Goal: Task Accomplishment & Management: Complete application form

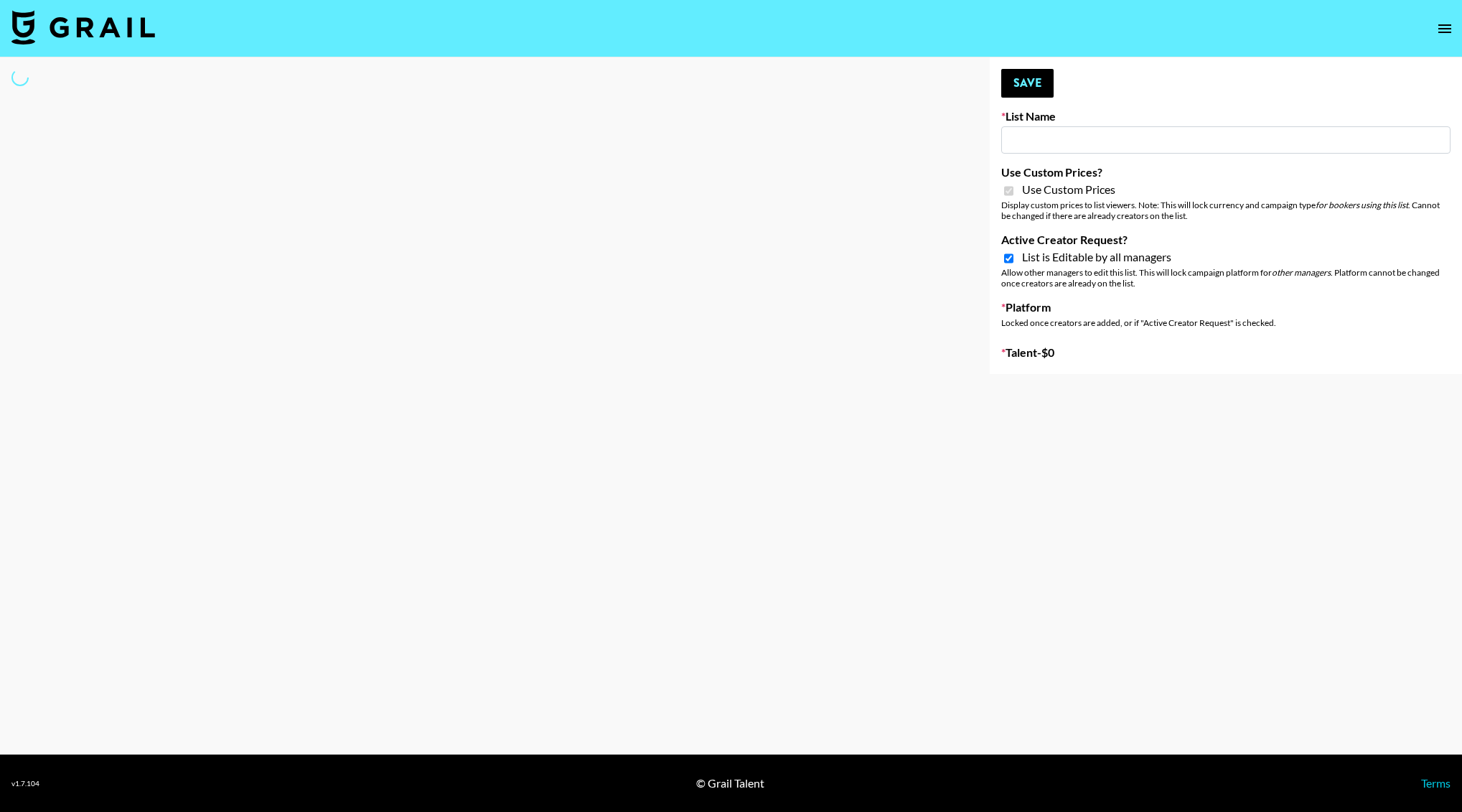
type input "Whallpro"
checkbox input "true"
select select "Brand"
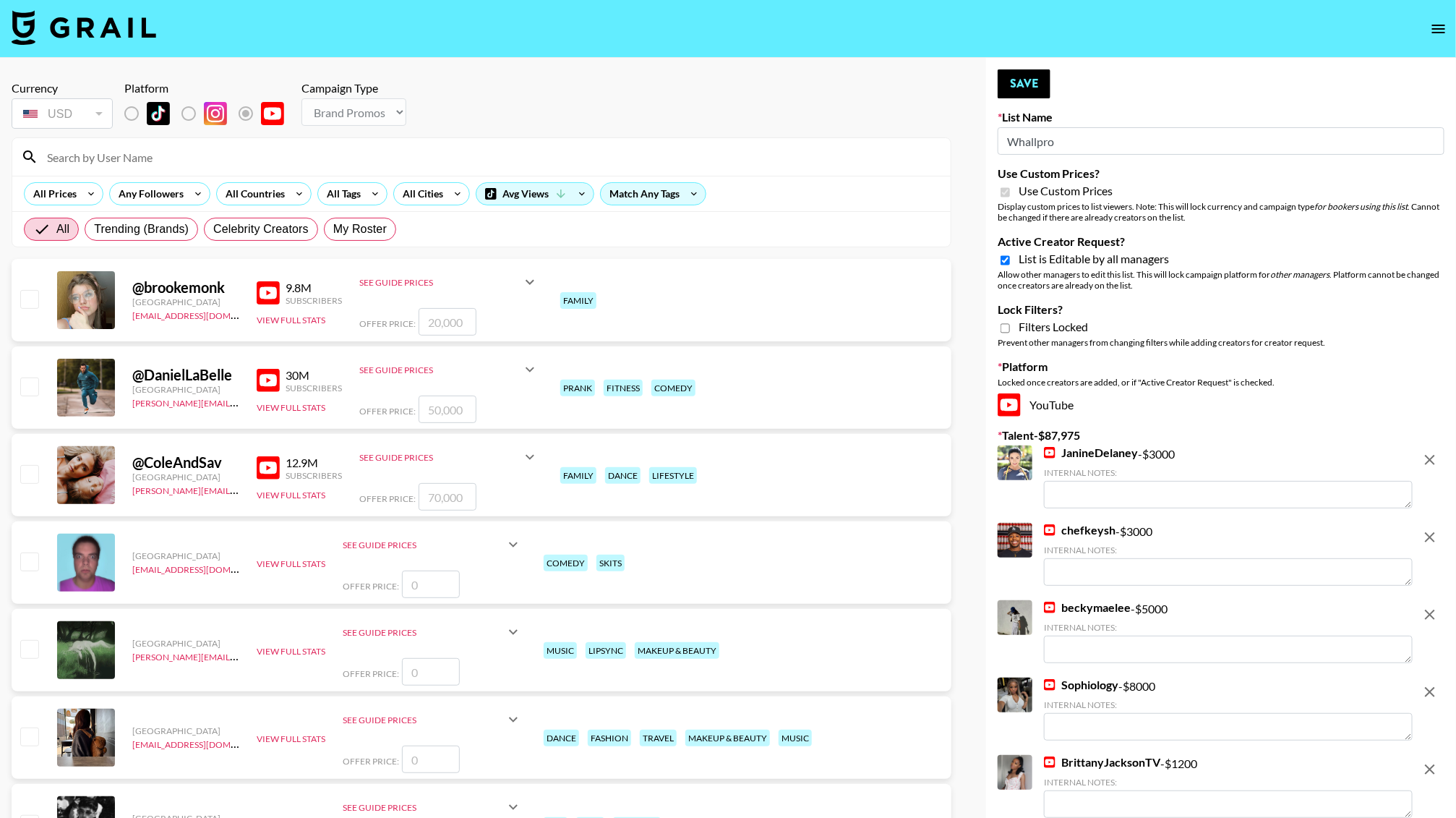
click at [80, 150] on input at bounding box center [491, 157] width 903 height 23
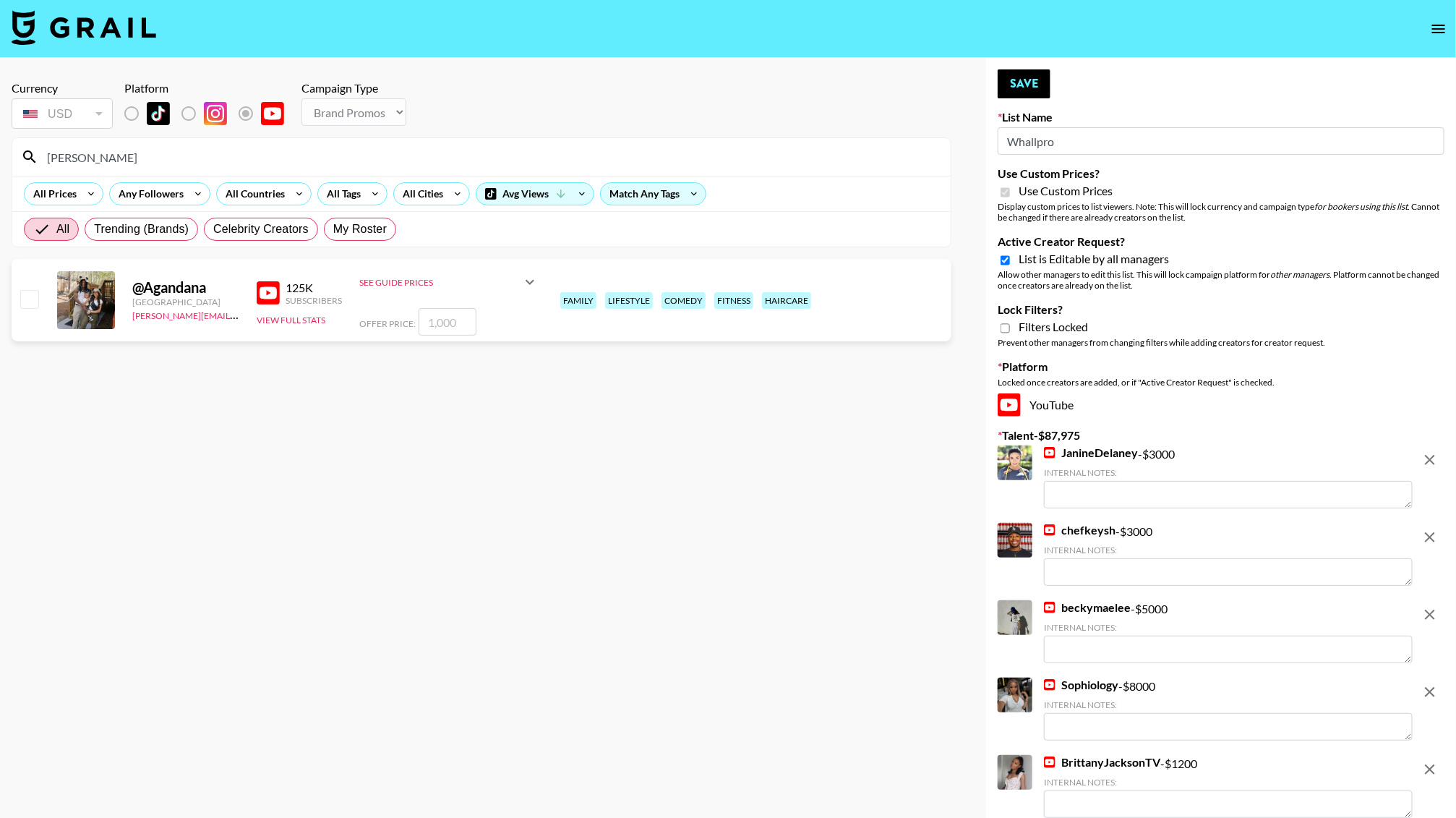
type input "[PERSON_NAME]"
click at [429, 314] on input "number" at bounding box center [448, 322] width 58 height 27
type input "2"
checkbox input "true"
type input "2000"
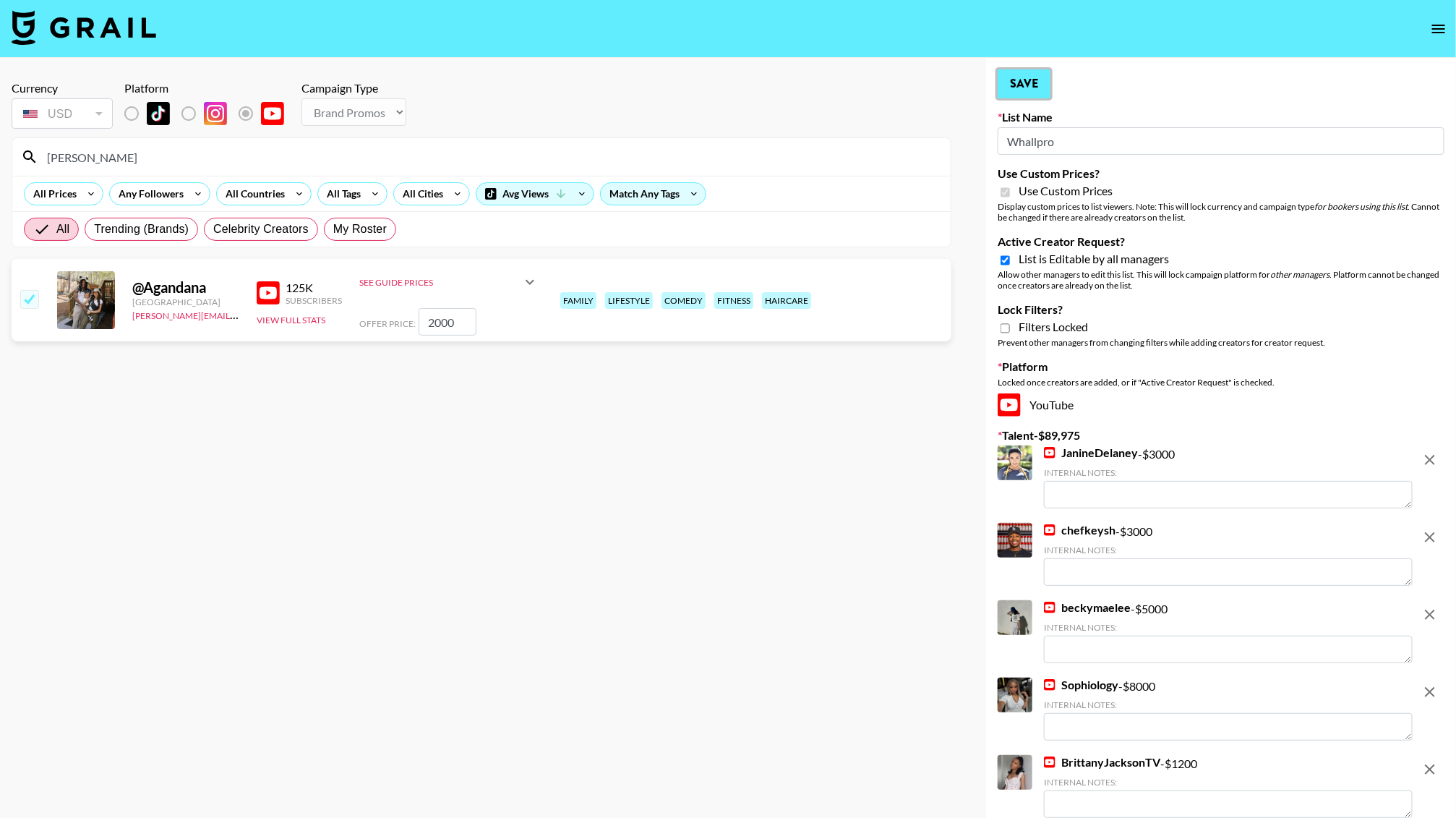
click at [1007, 91] on button "Save" at bounding box center [1024, 84] width 52 height 29
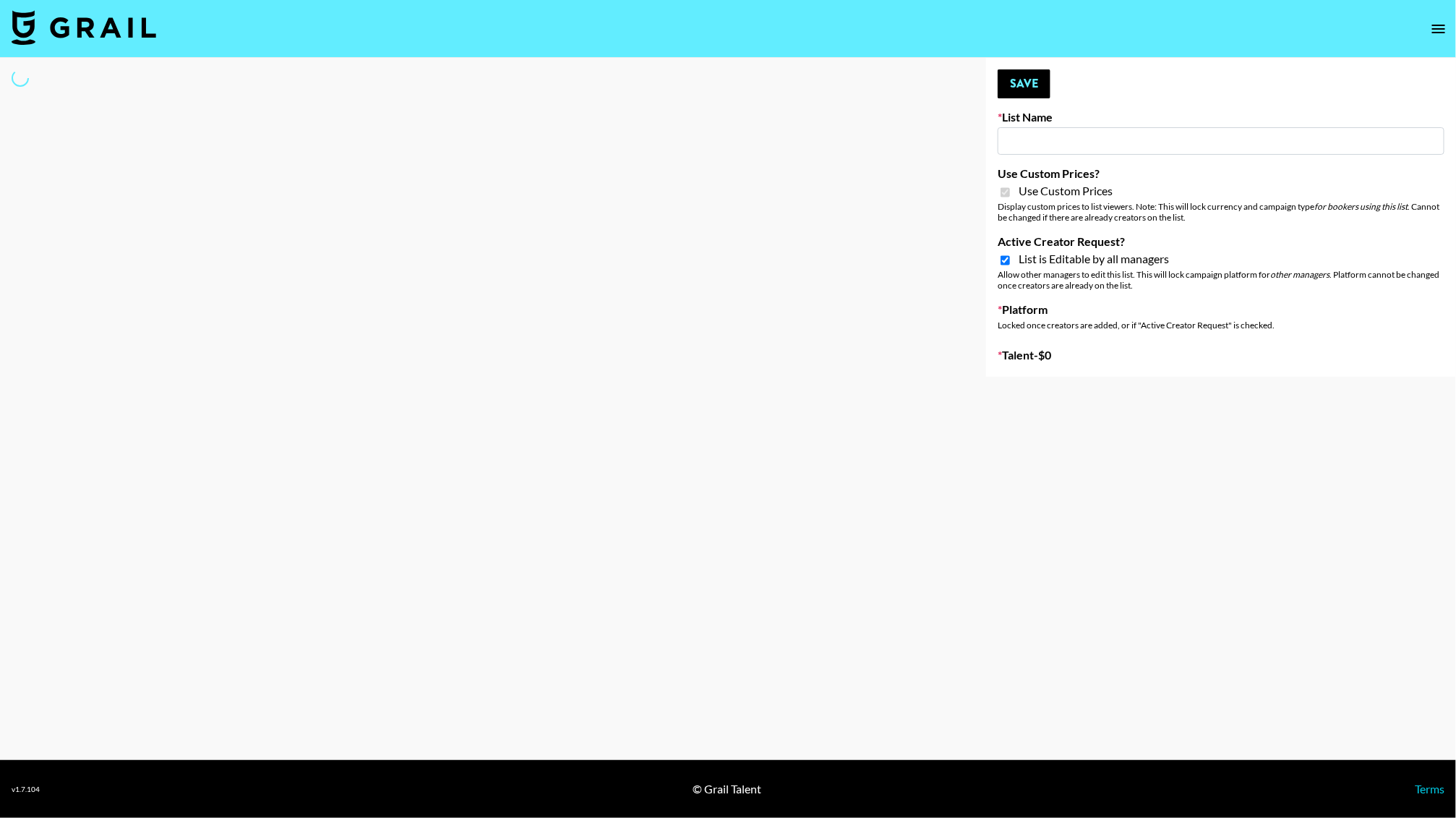
select select "Brand"
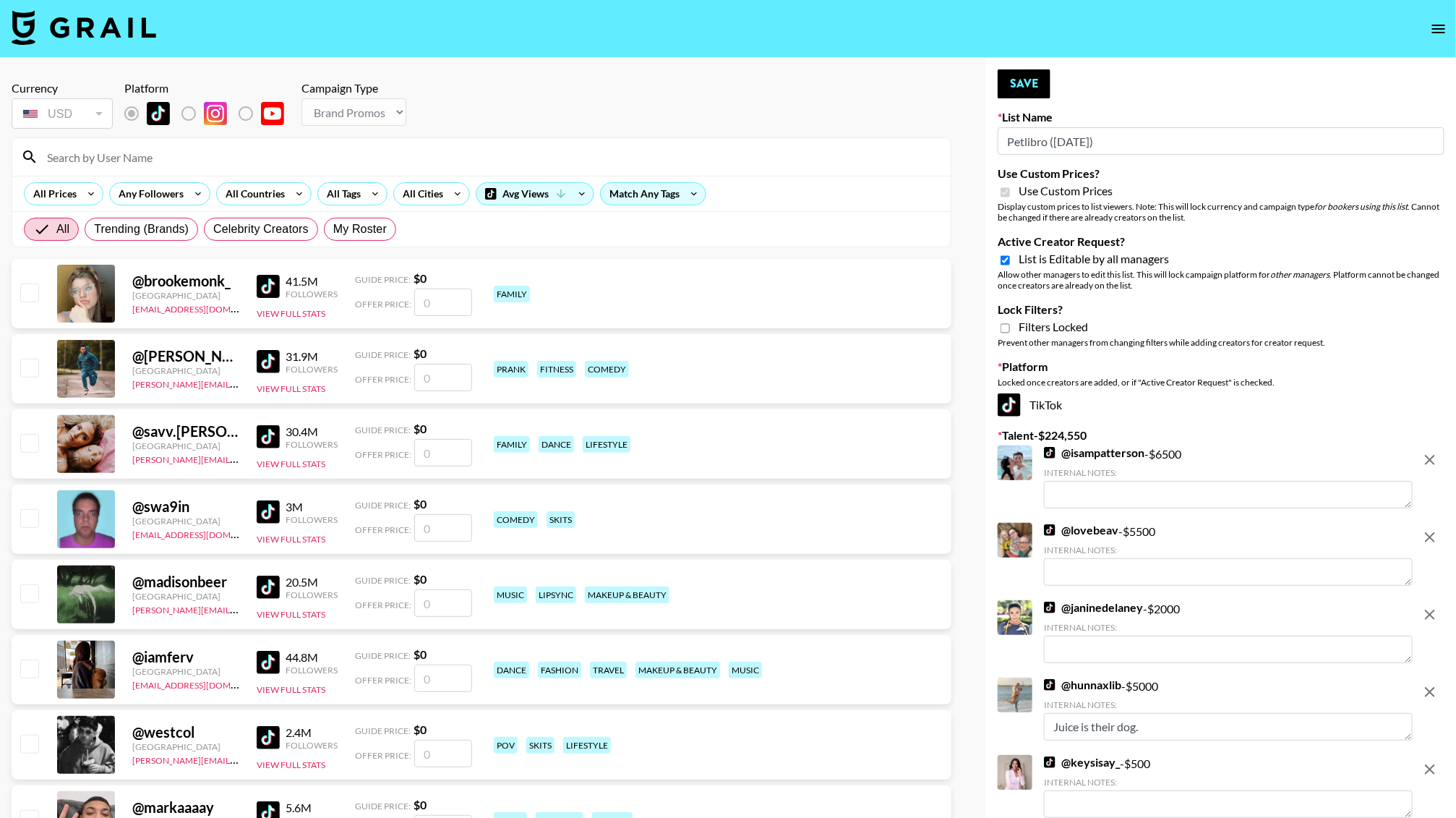
type input "Petlibro (30th Sept)"
checkbox input "true"
click at [180, 161] on input at bounding box center [491, 157] width 903 height 23
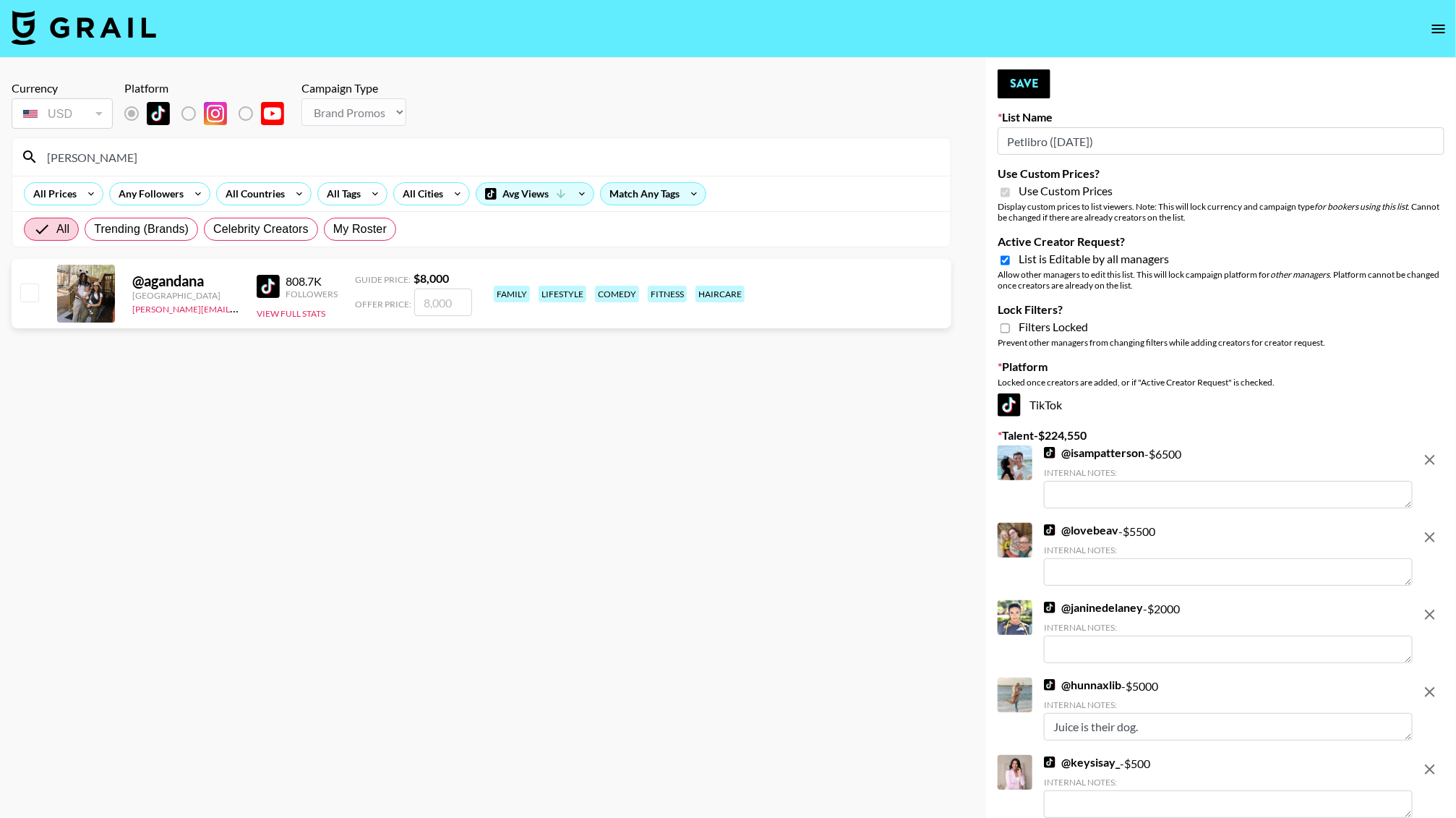
type input "[PERSON_NAME]"
click at [451, 312] on input "number" at bounding box center [443, 302] width 58 height 27
type input "7"
checkbox input "true"
type input "7000"
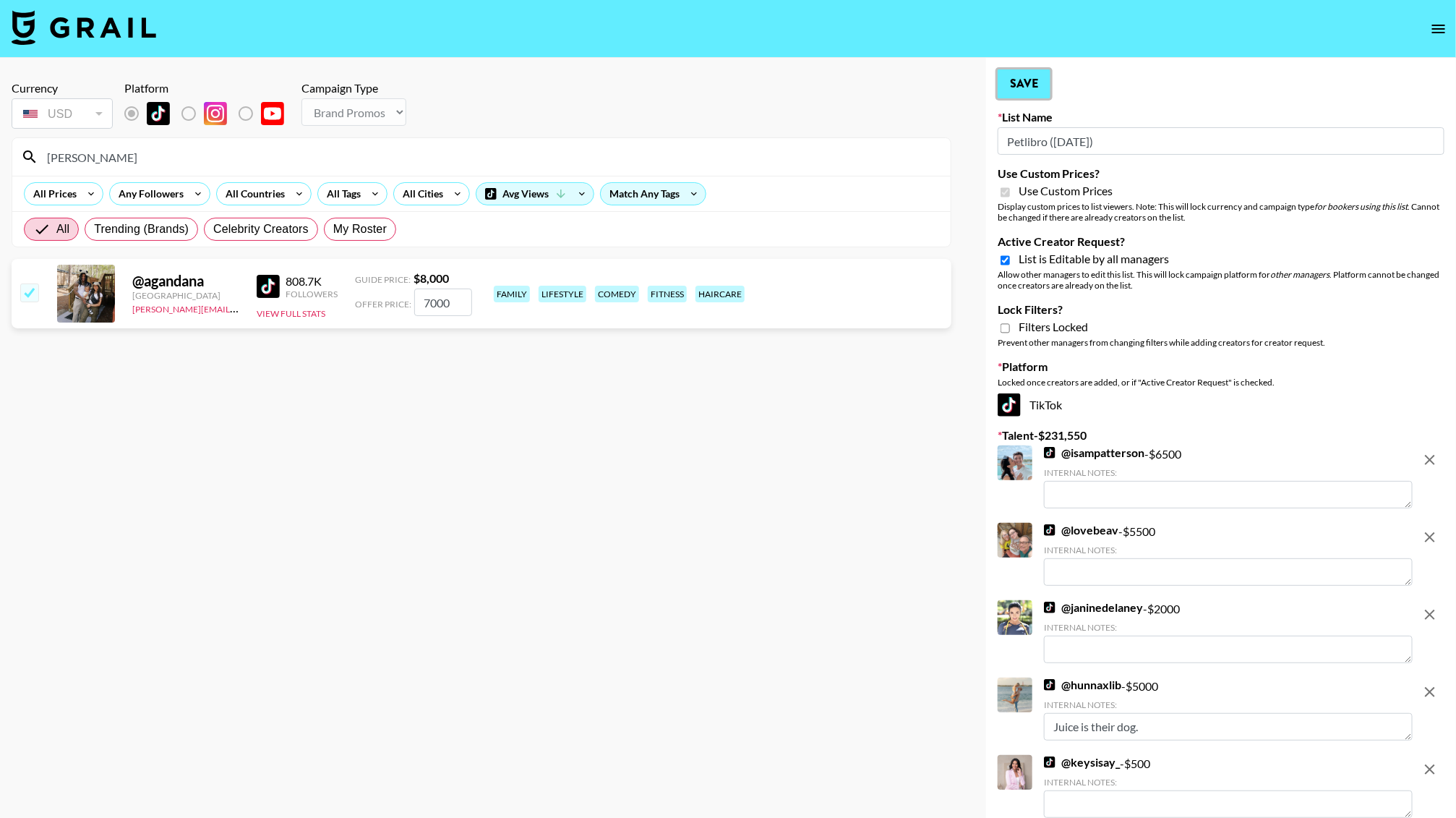
click at [1026, 86] on button "Save" at bounding box center [1024, 84] width 52 height 29
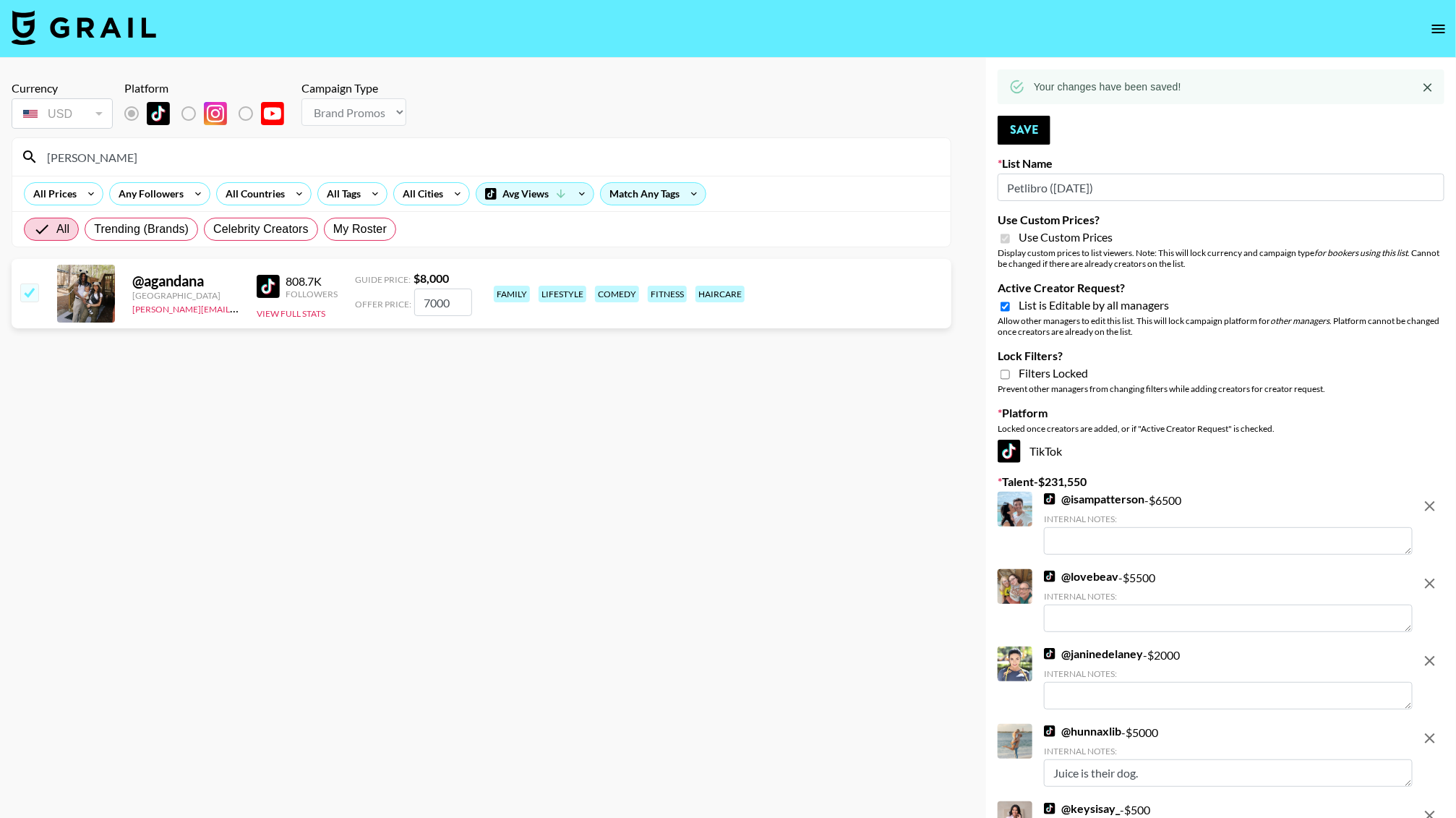
click at [131, 164] on input "[PERSON_NAME]" at bounding box center [491, 157] width 903 height 23
click at [131, 164] on input "agand" at bounding box center [491, 157] width 903 height 23
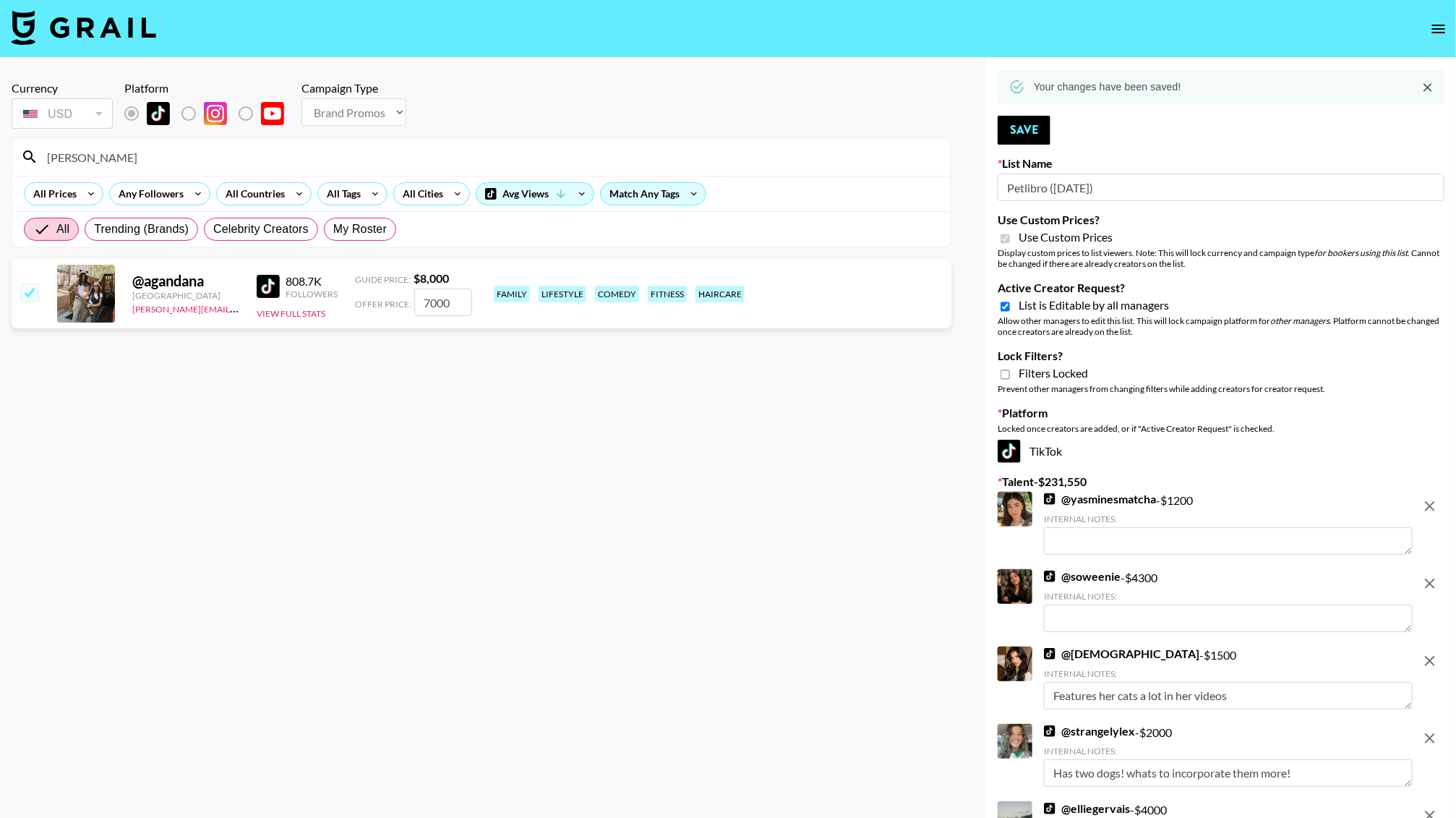
click at [131, 164] on input "agand" at bounding box center [491, 157] width 903 height 23
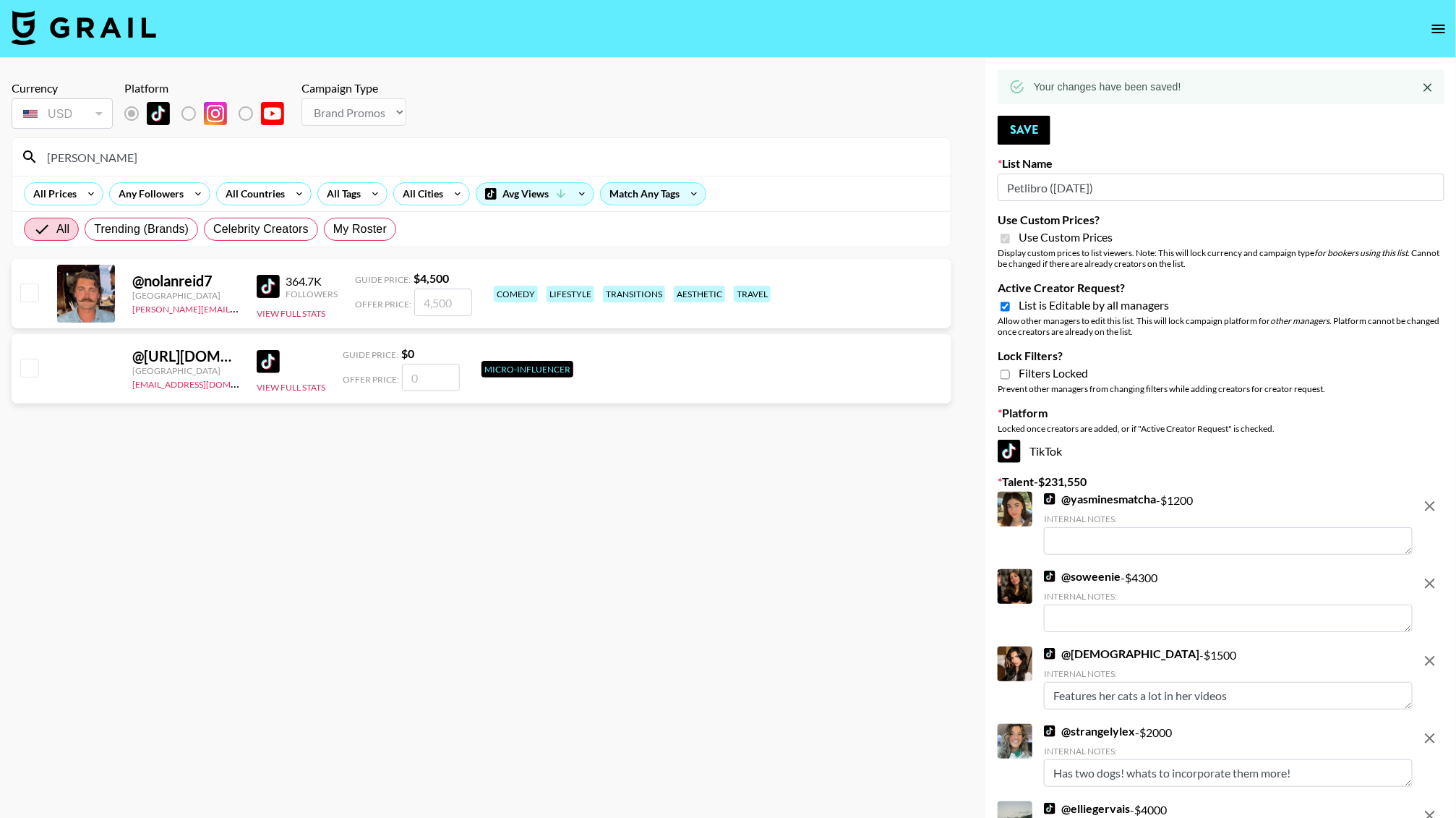
type input "nola"
click at [440, 311] on input "number" at bounding box center [443, 302] width 58 height 27
type input "4"
checkbox input "true"
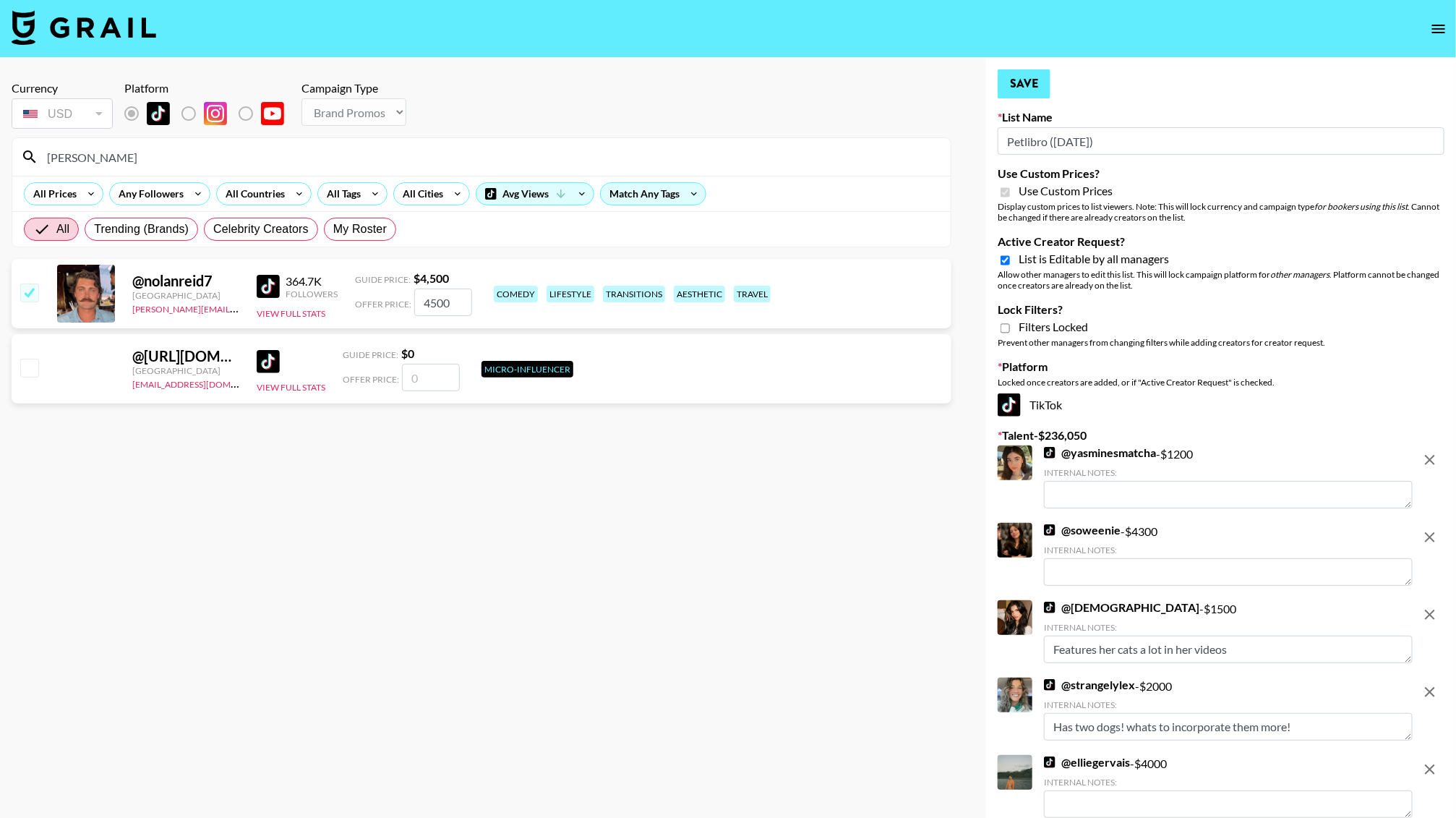
type input "4500"
click at [1047, 89] on button "Save" at bounding box center [1024, 84] width 52 height 29
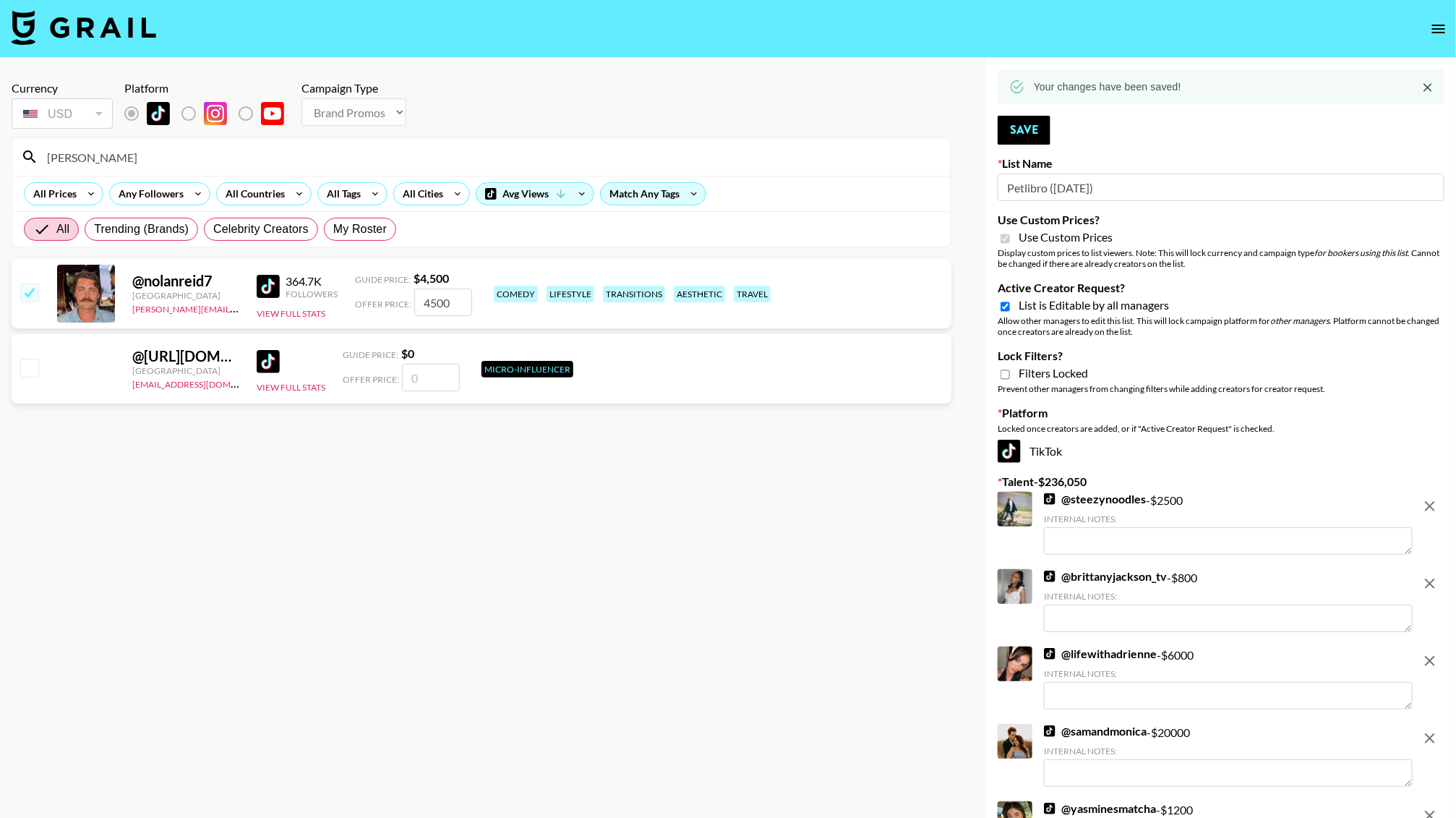
click at [77, 155] on input "nola" at bounding box center [491, 157] width 903 height 23
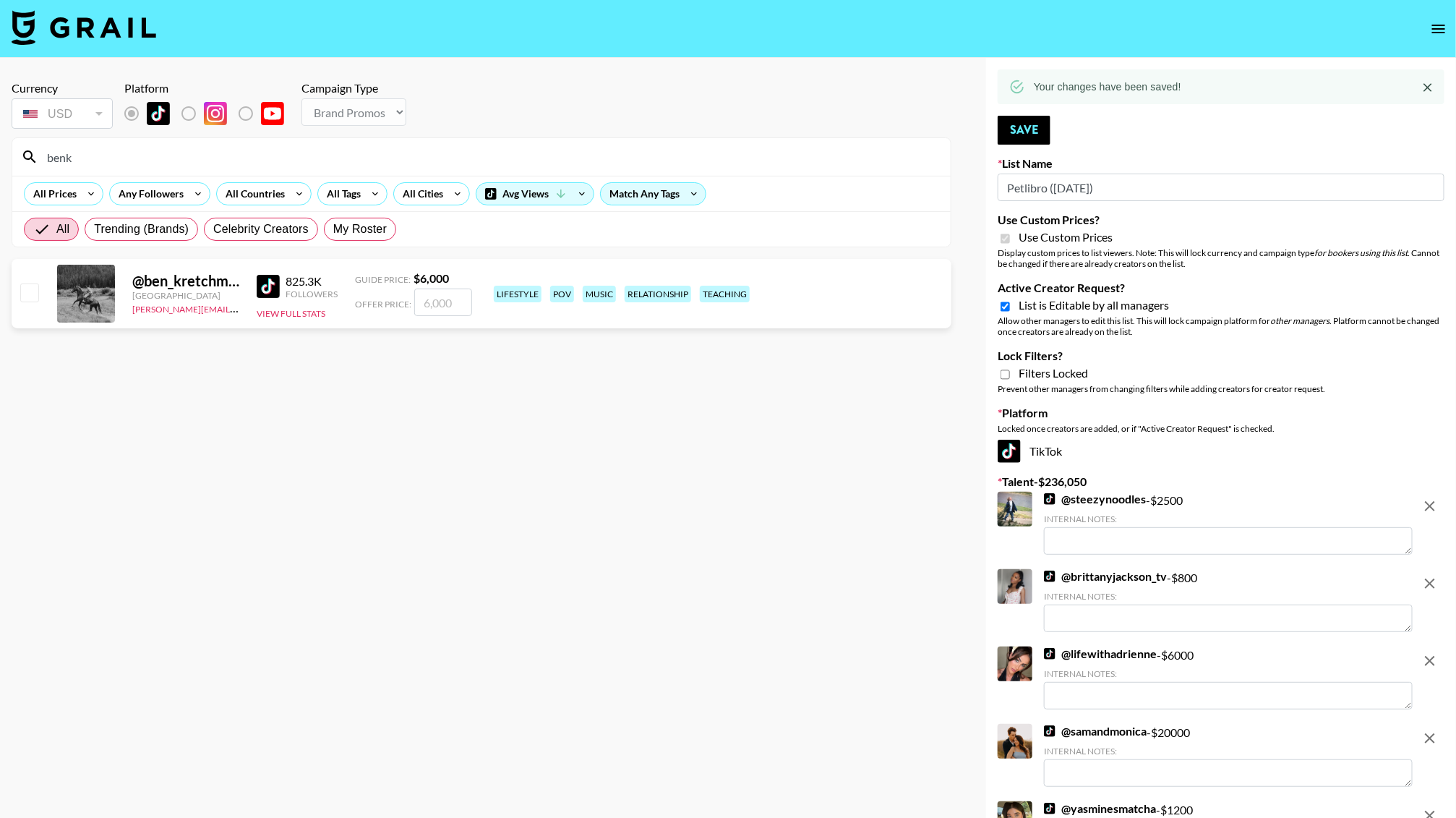
type input "benk"
click at [437, 299] on input "number" at bounding box center [443, 302] width 58 height 27
type input "6"
checkbox input "true"
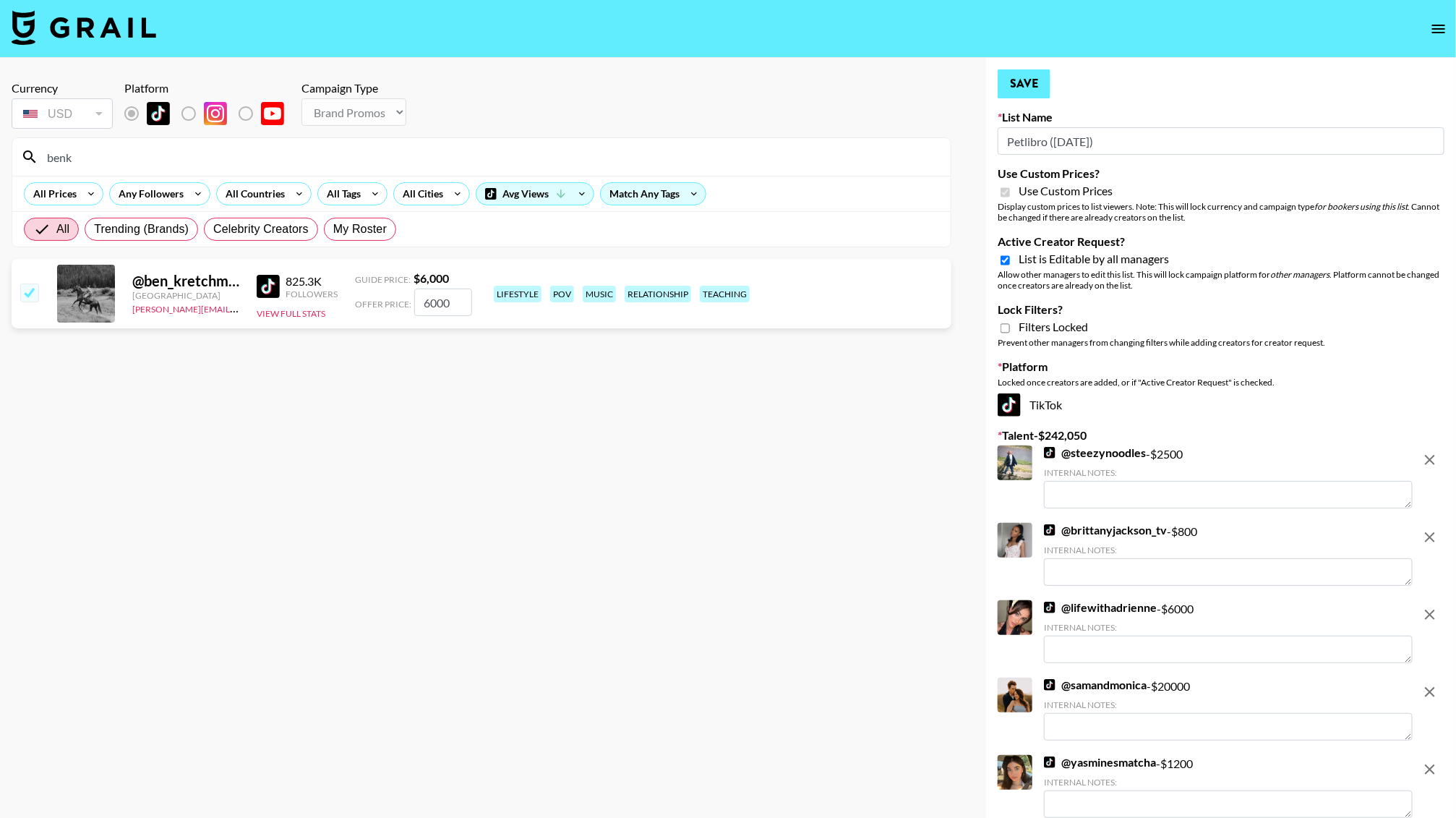
type input "6000"
drag, startPoint x: 1028, startPoint y: 87, endPoint x: 1070, endPoint y: 111, distance: 48.4
click at [1029, 92] on button "Save" at bounding box center [1024, 84] width 52 height 29
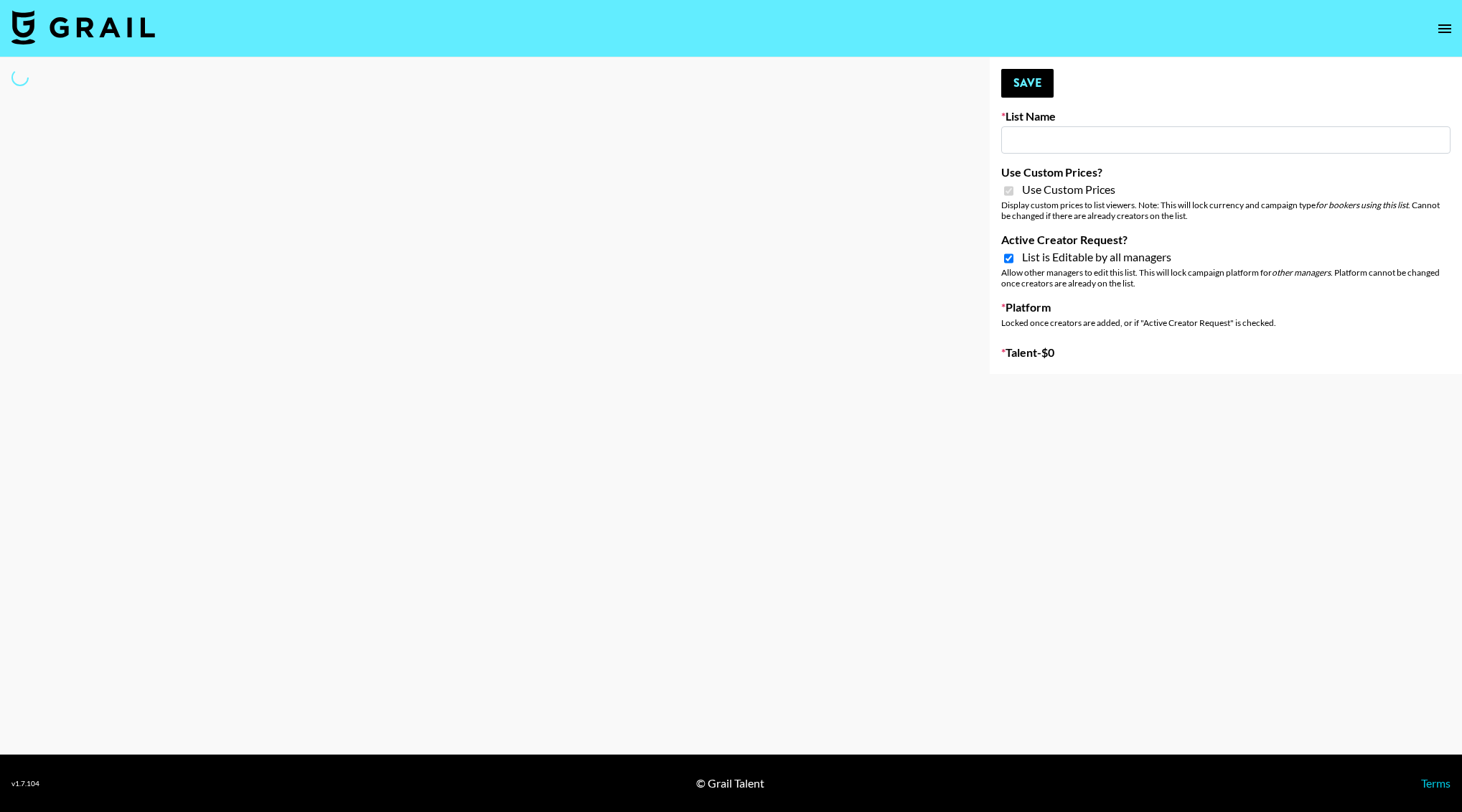
type input "Whiteout Survival (30th Sept)"
checkbox input "true"
select select "Brand"
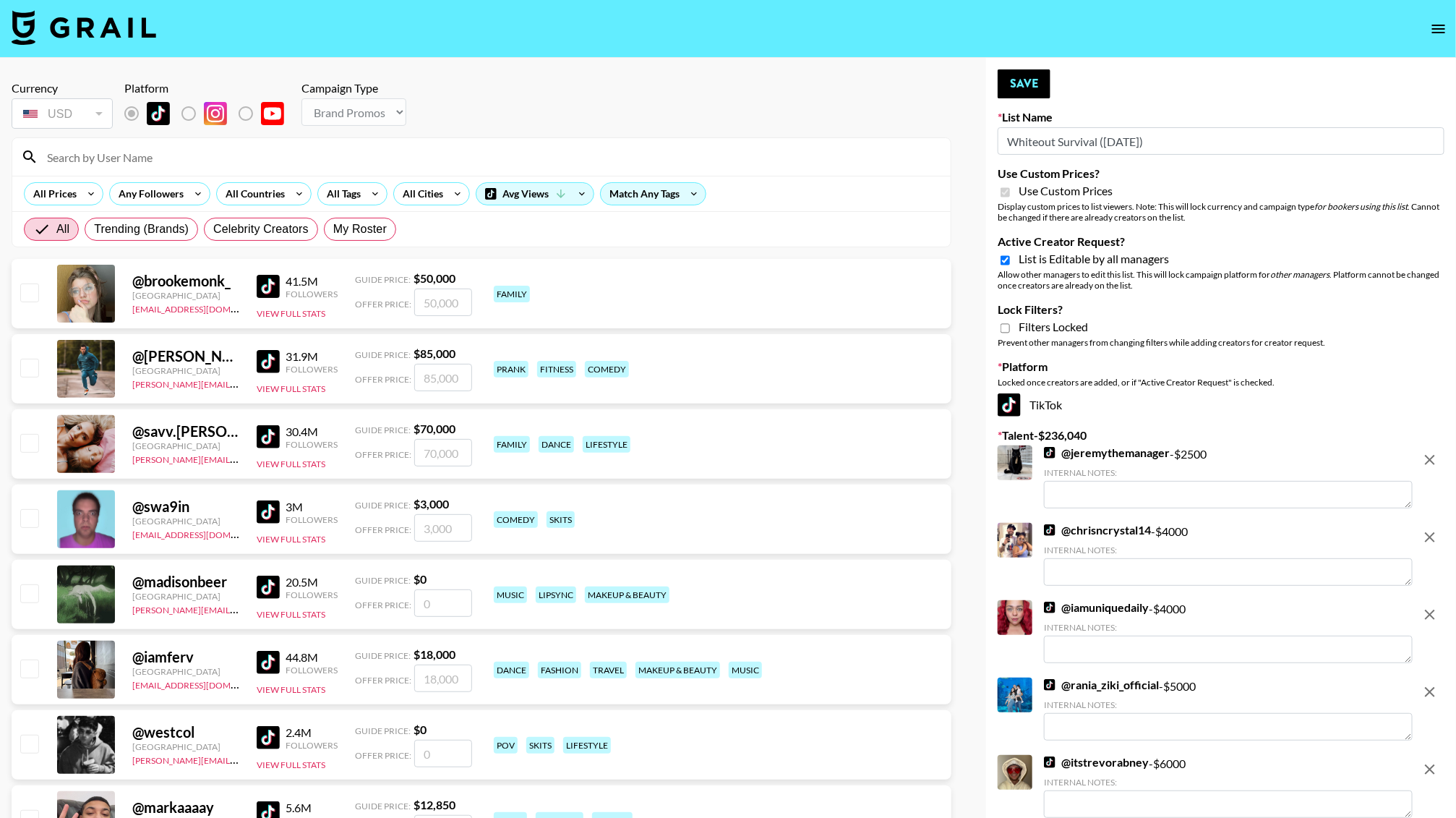
click at [121, 149] on input at bounding box center [491, 157] width 903 height 23
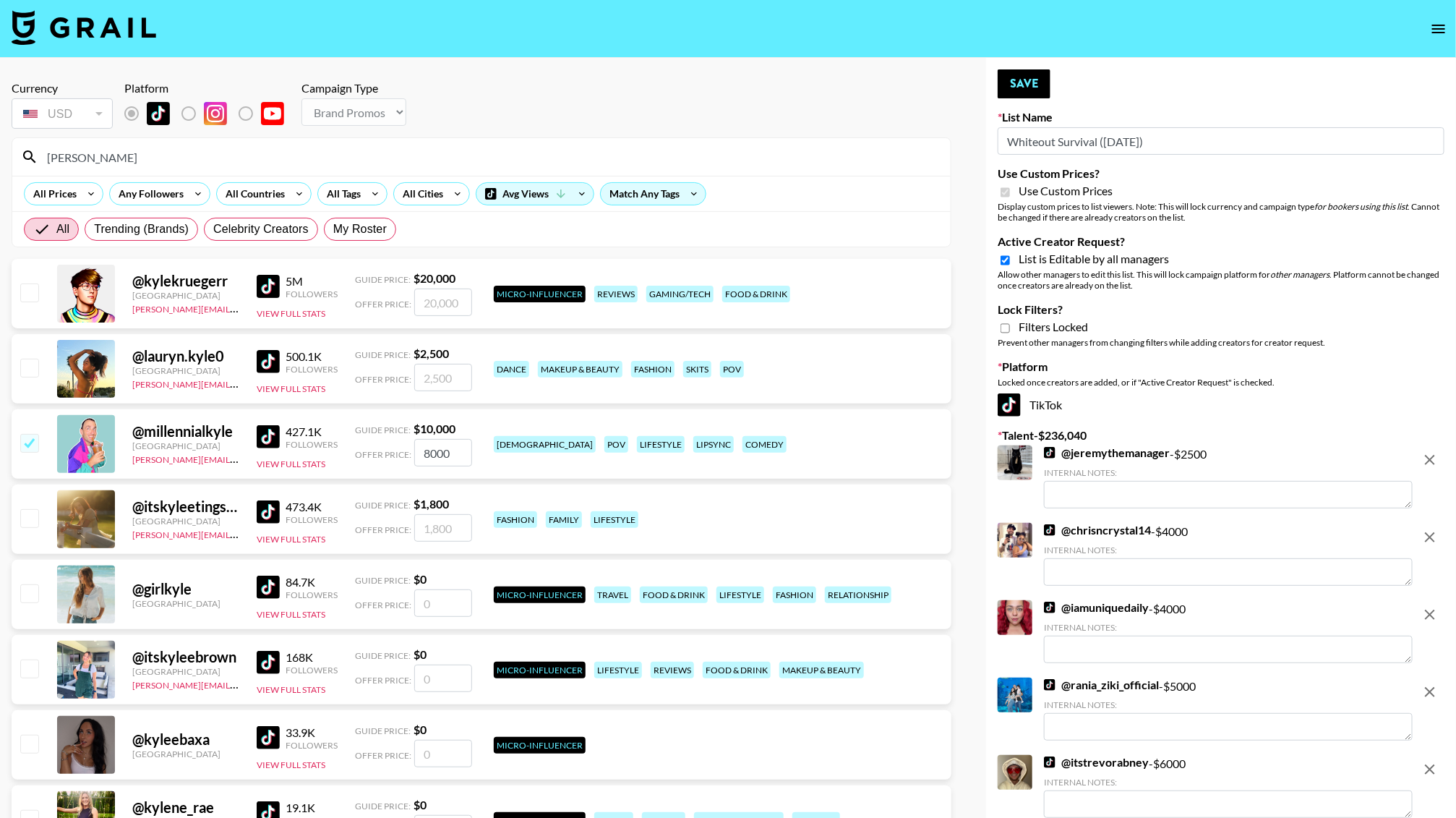
type input "kyle"
click at [447, 298] on input "number" at bounding box center [443, 302] width 58 height 27
type input "2"
checkbox input "true"
type input "20000"
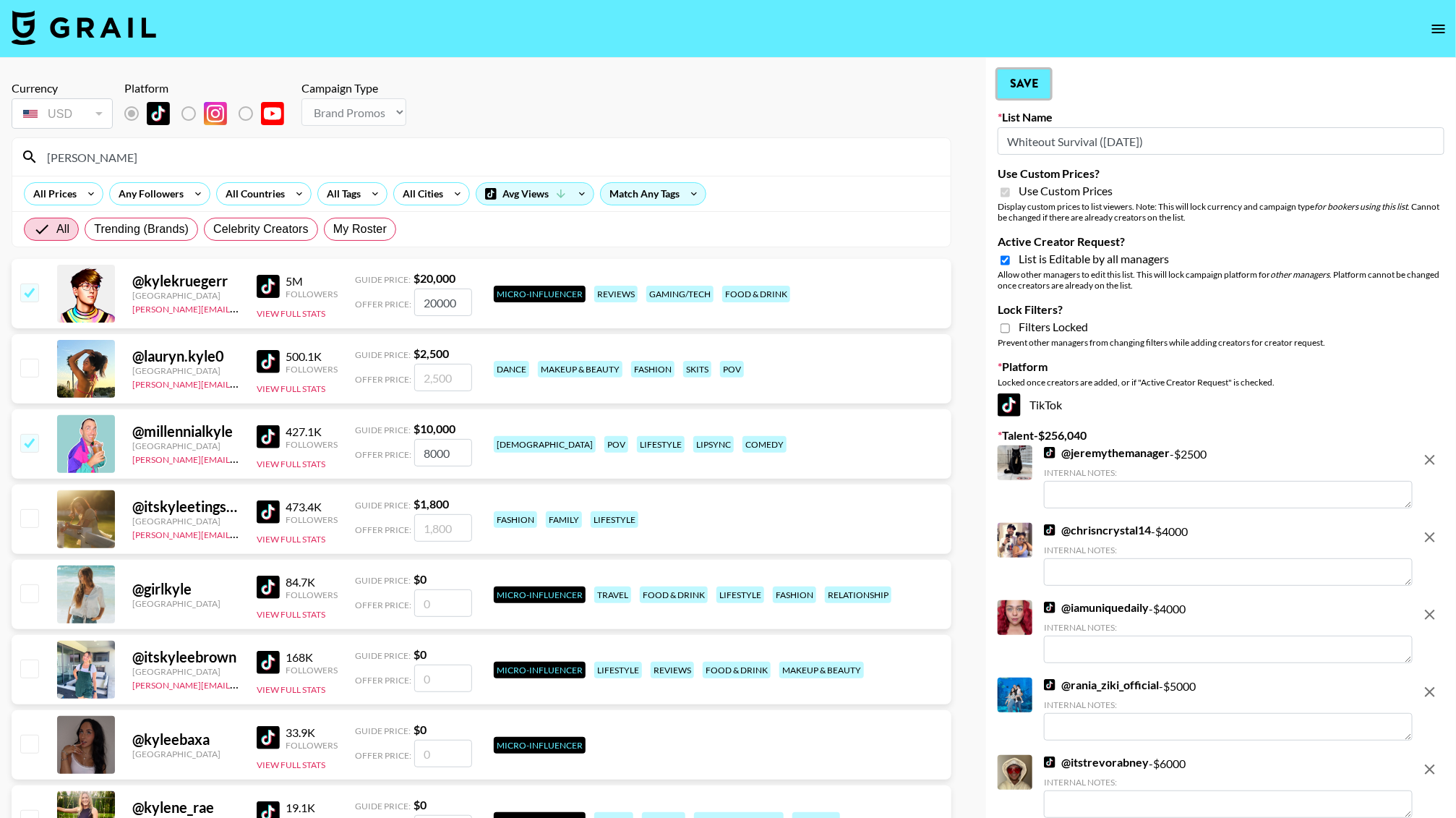
click at [1016, 85] on button "Save" at bounding box center [1024, 84] width 52 height 29
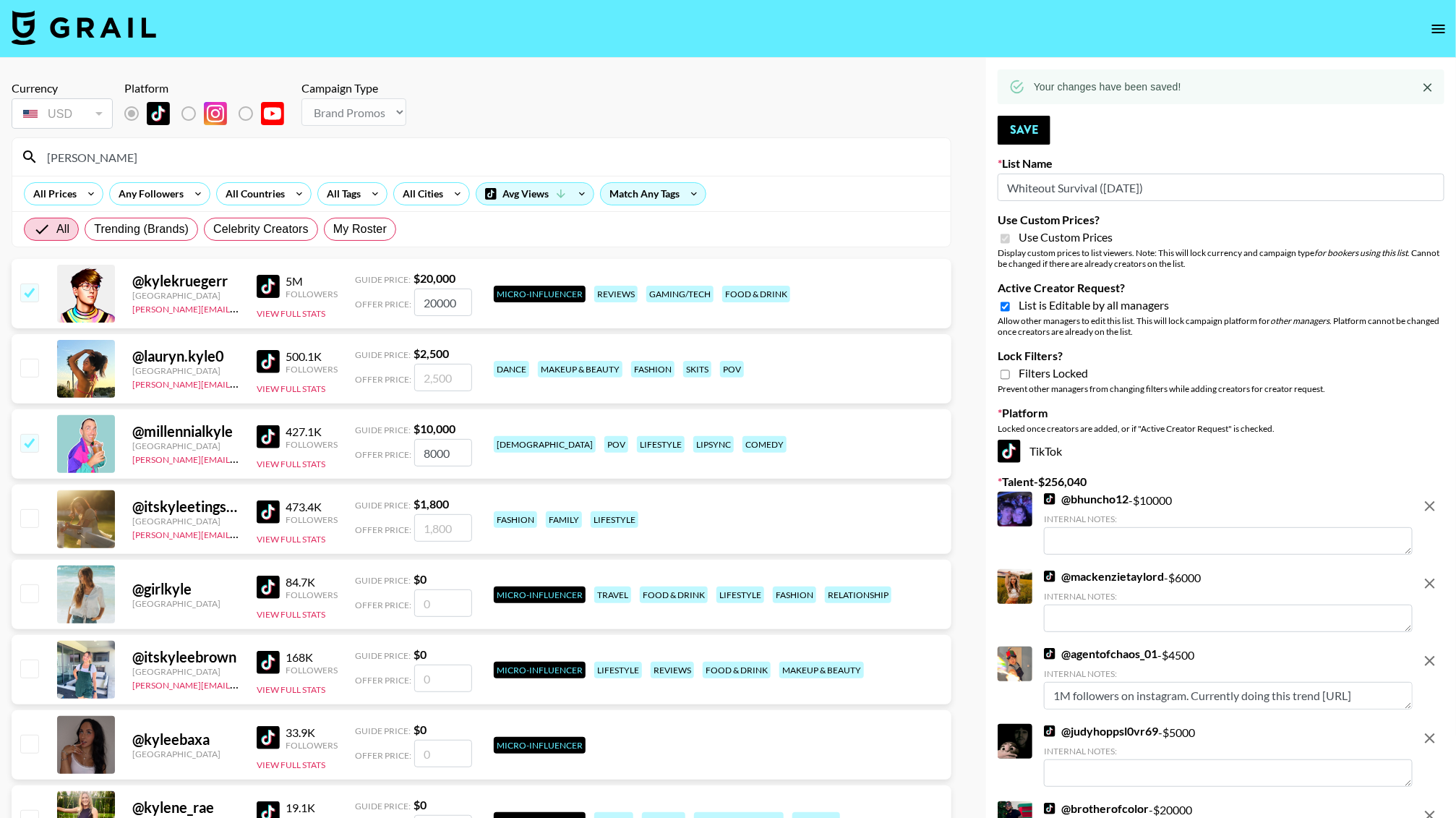
click at [216, 160] on input "kyle" at bounding box center [491, 157] width 903 height 23
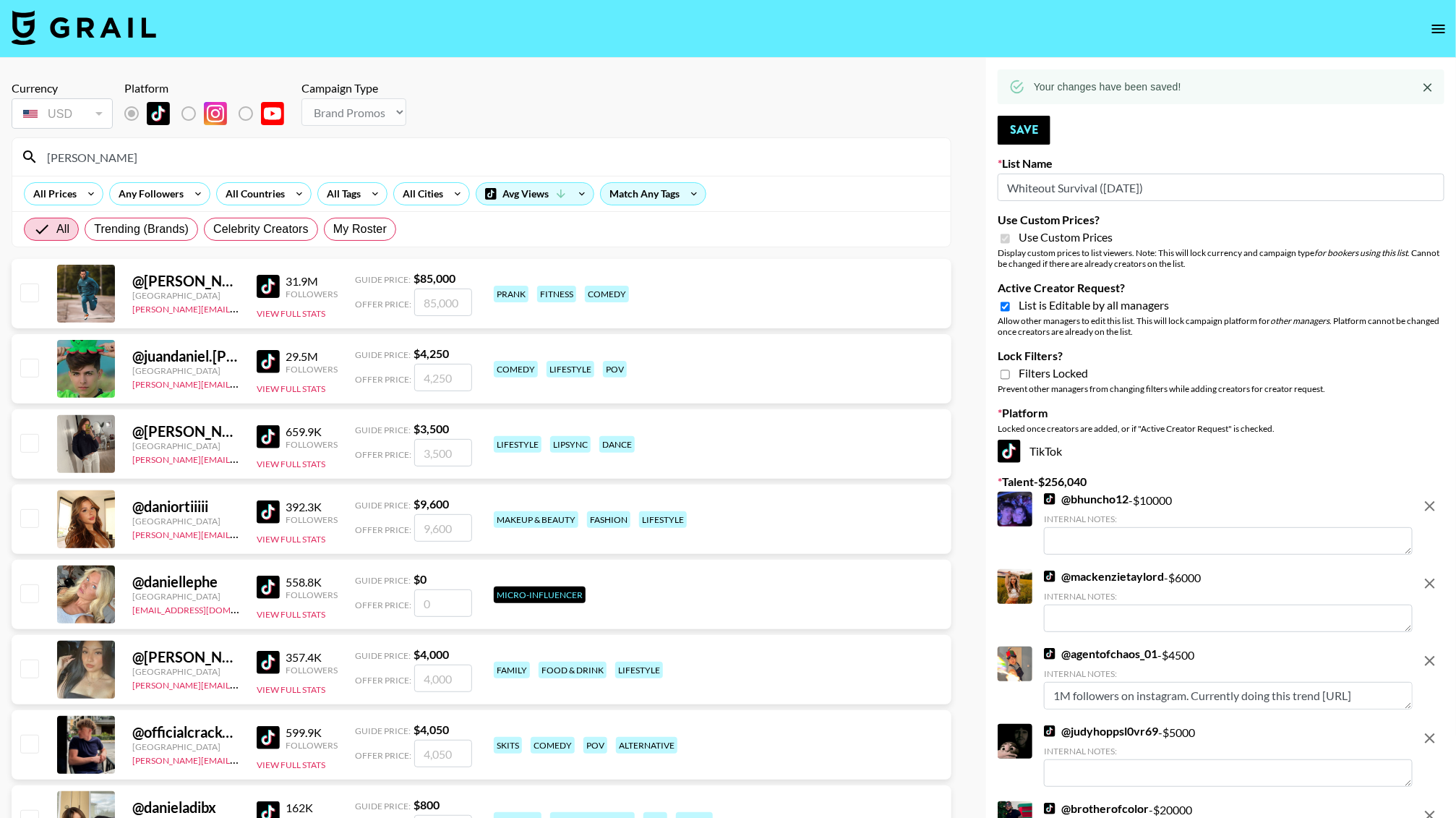
type input "daniel"
click at [446, 301] on input "number" at bounding box center [443, 302] width 58 height 27
type input "85"
checkbox input "true"
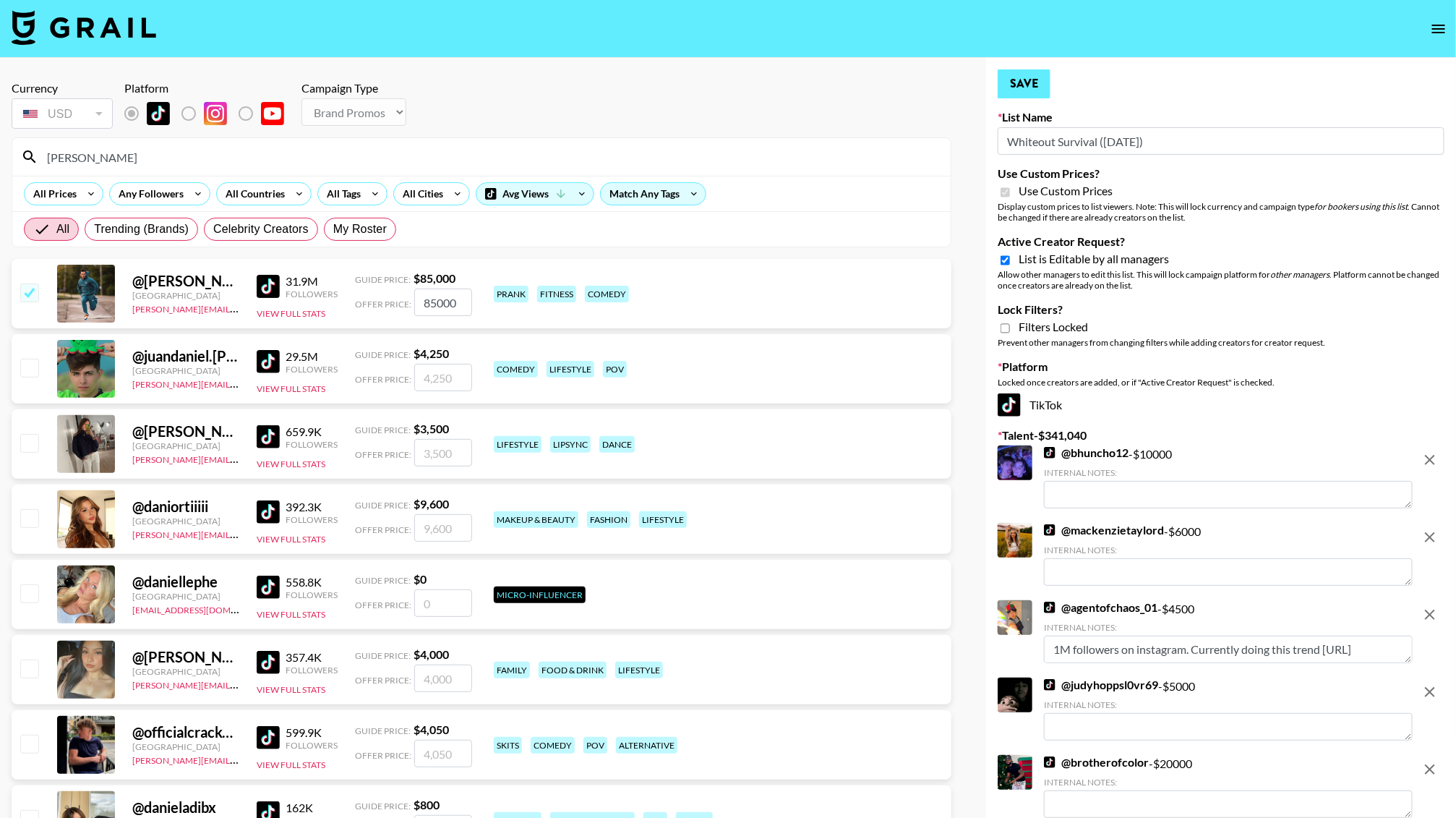
type input "85000"
click at [1029, 83] on button "Save" at bounding box center [1024, 84] width 52 height 29
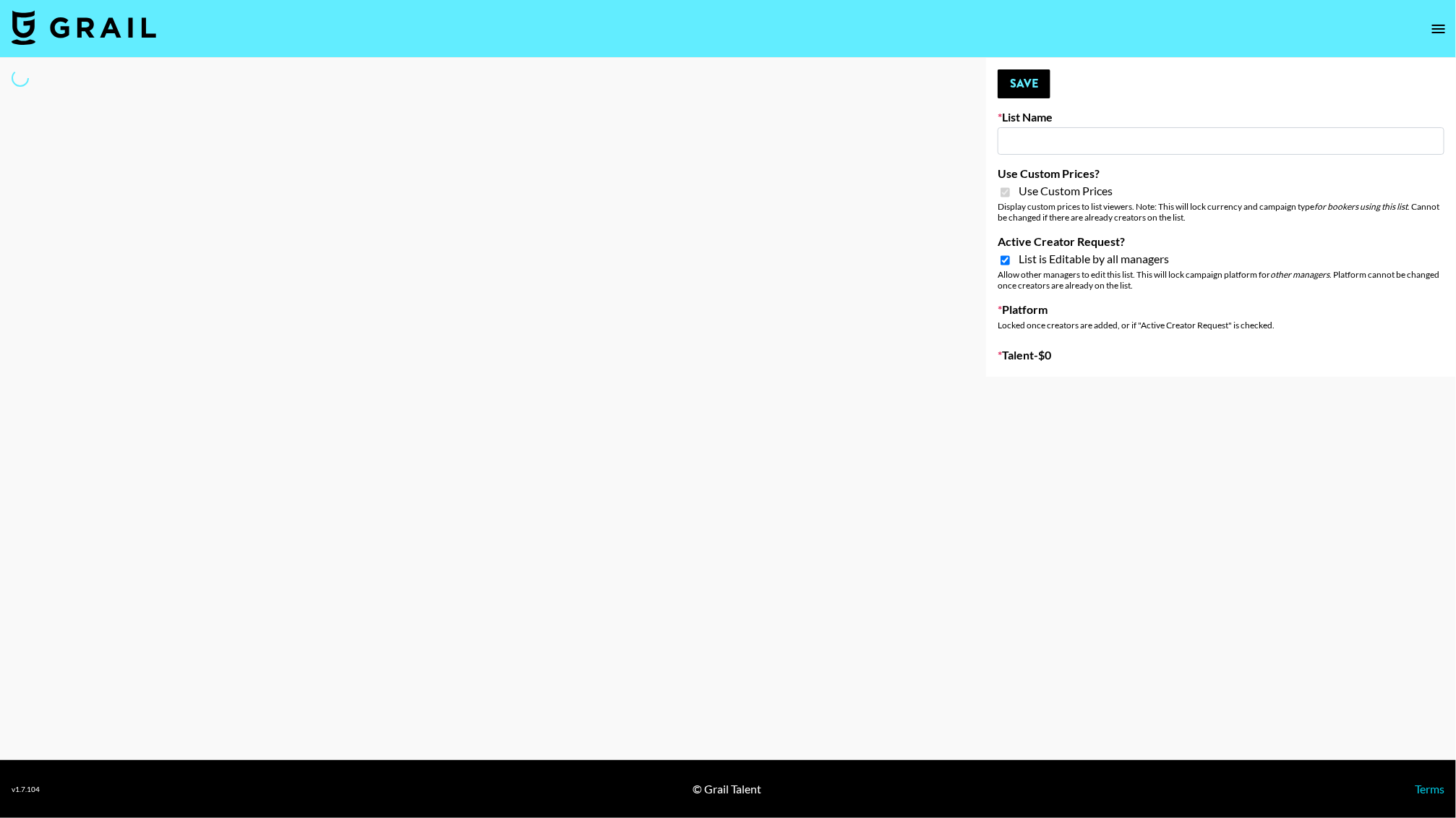
type input "Butcher Box (30th Sept)"
checkbox input "true"
select select "Brand"
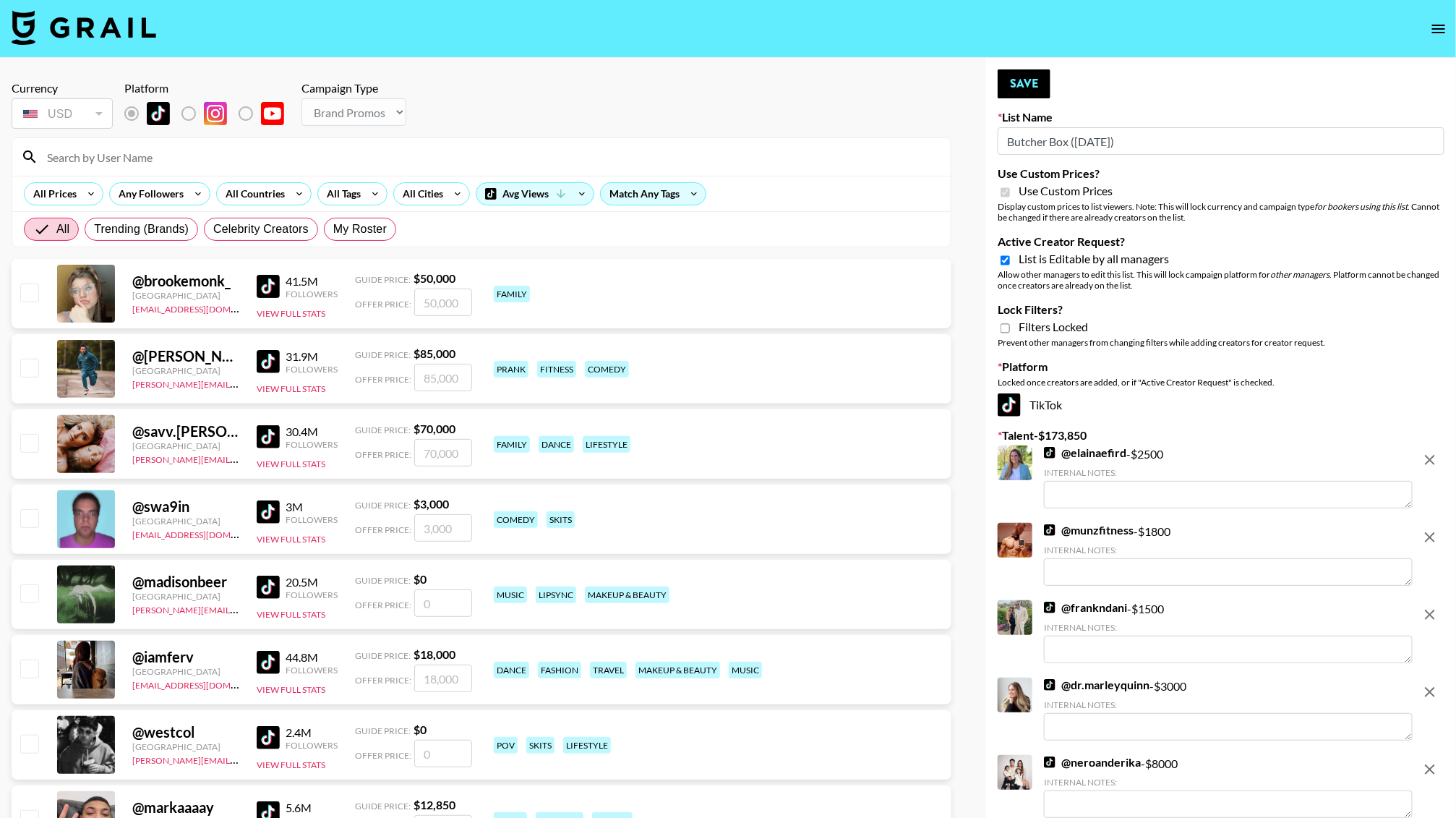
click at [181, 157] on input at bounding box center [491, 157] width 903 height 23
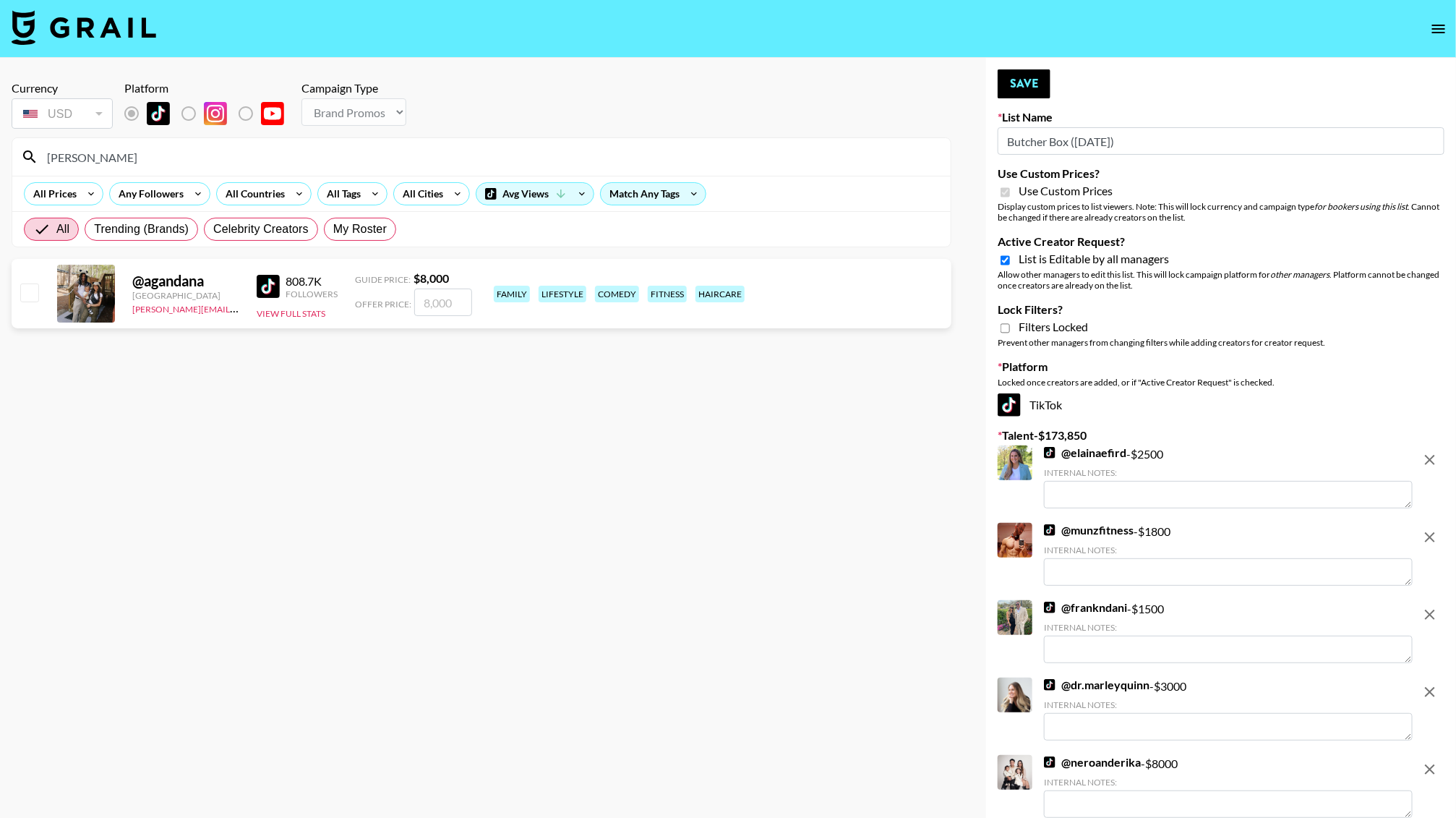
type input "[PERSON_NAME]"
click at [451, 308] on input "number" at bounding box center [443, 302] width 58 height 27
type input "7"
checkbox input "true"
type input "7000"
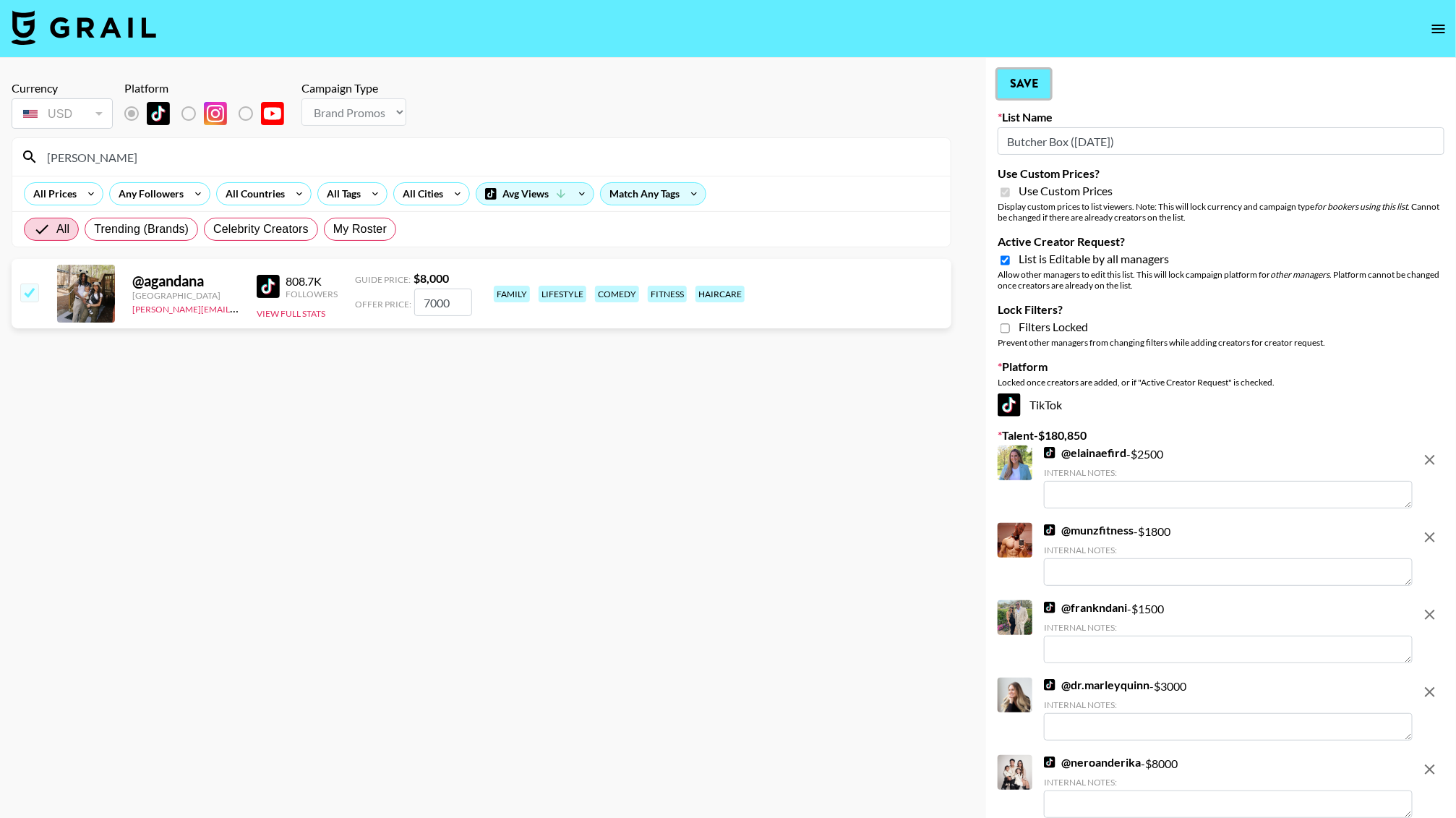
click at [1030, 87] on button "Save" at bounding box center [1024, 84] width 52 height 29
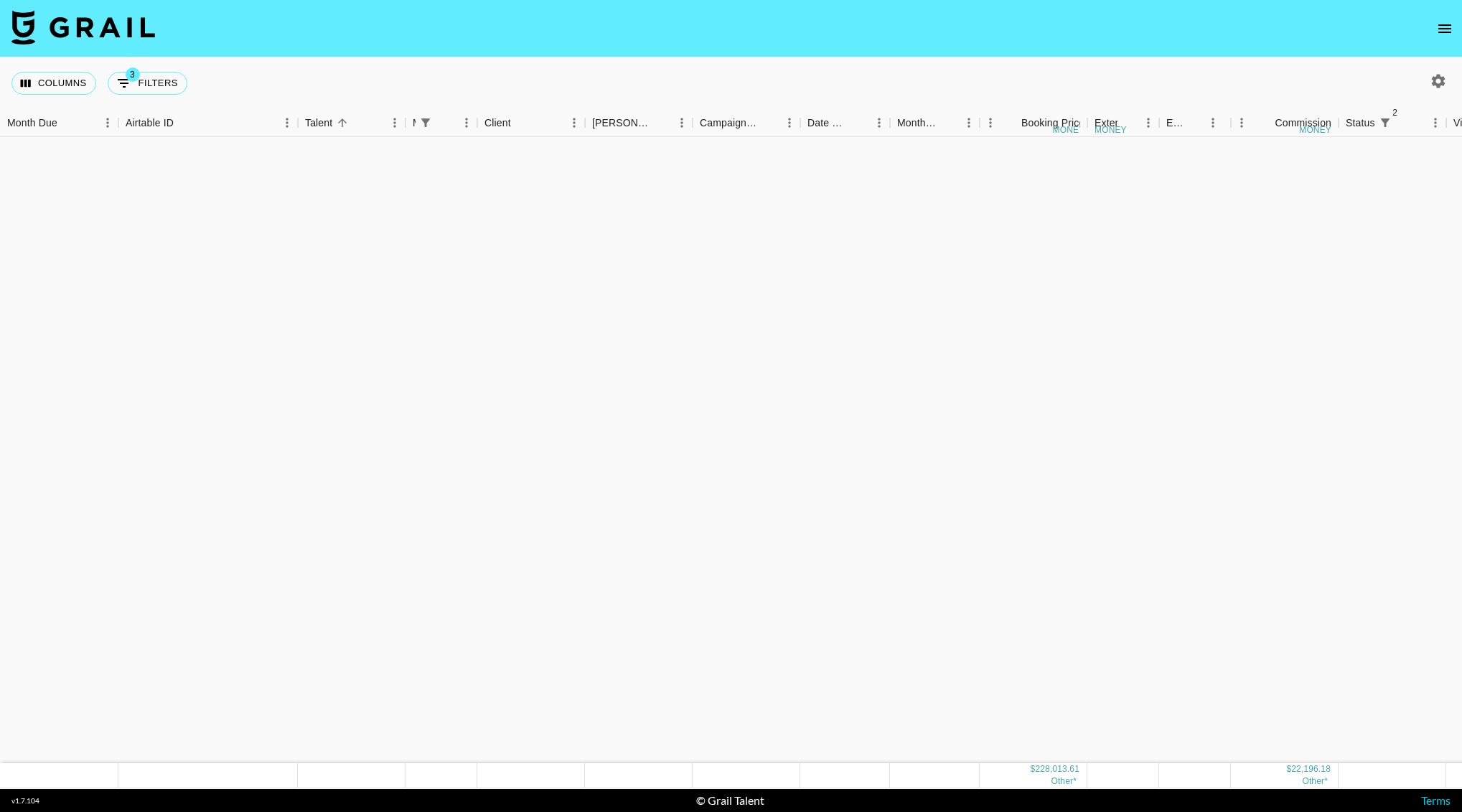
scroll to position [1003, 0]
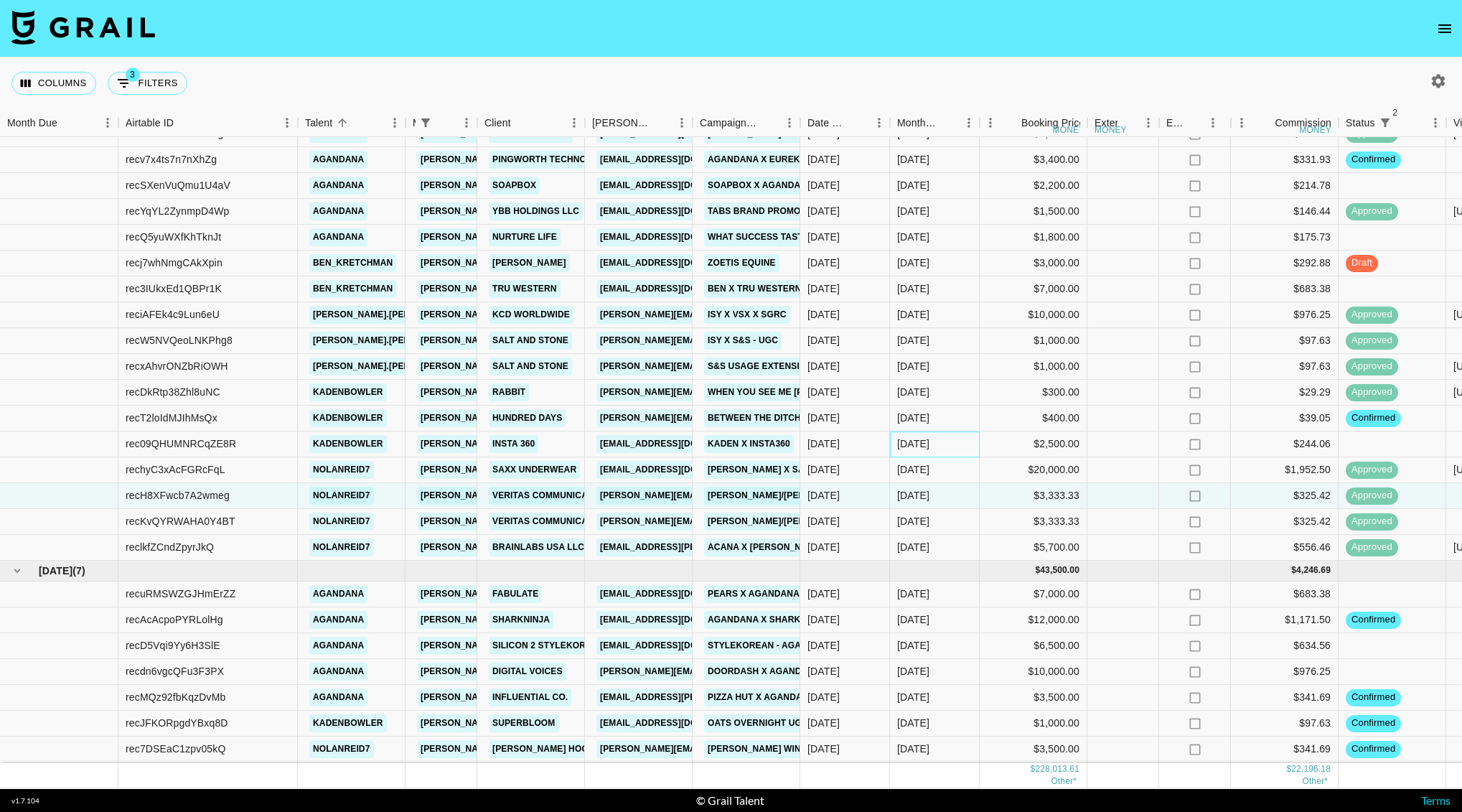
click at [919, 437] on div "[DATE]" at bounding box center [913, 444] width 33 height 14
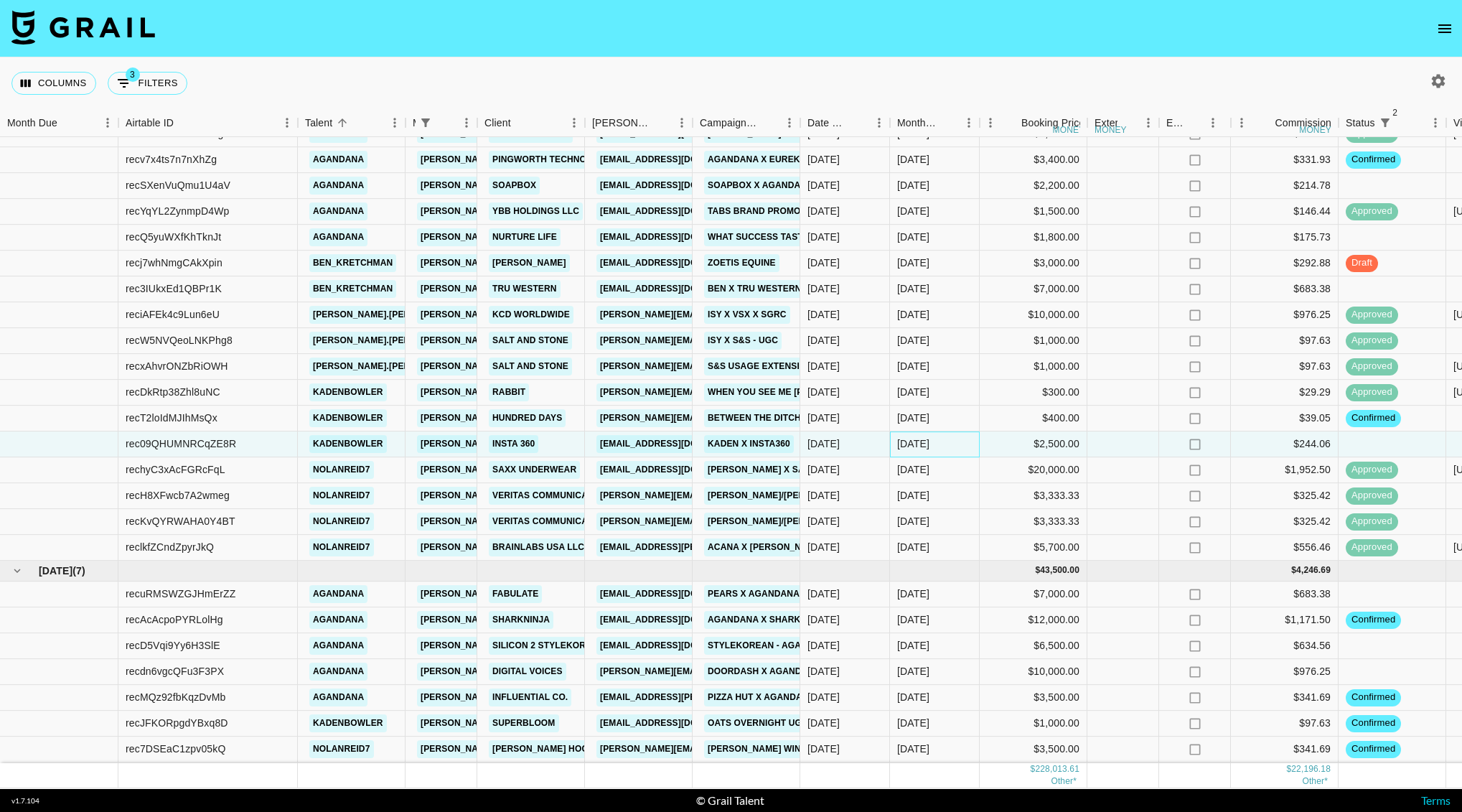
click at [919, 437] on div "[DATE]" at bounding box center [913, 444] width 33 height 14
click at [950, 445] on li "[DATE]" at bounding box center [935, 445] width 88 height 26
type input "[DATE]"
click at [1117, 465] on div at bounding box center [1123, 469] width 72 height 26
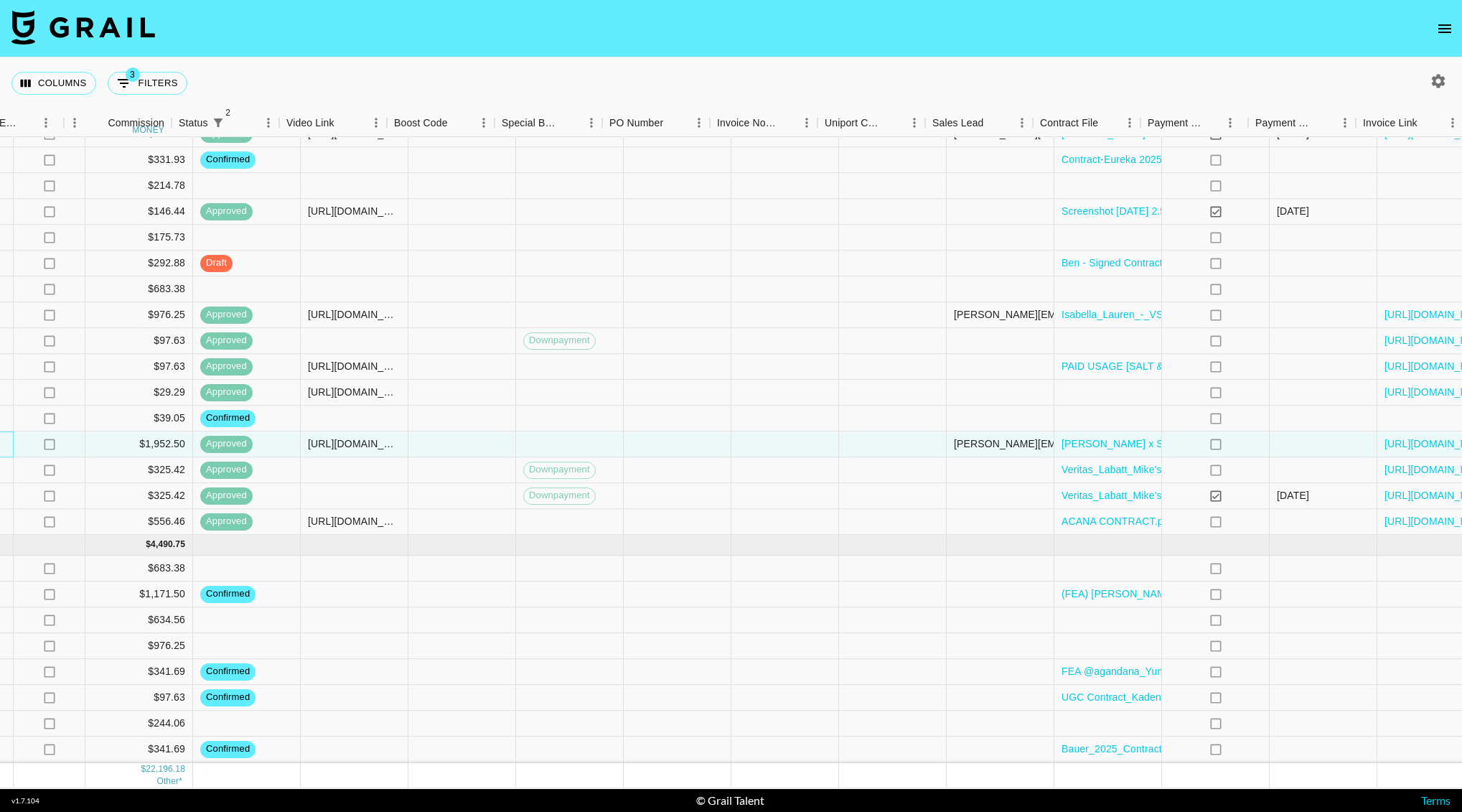
scroll to position [1003, 1243]
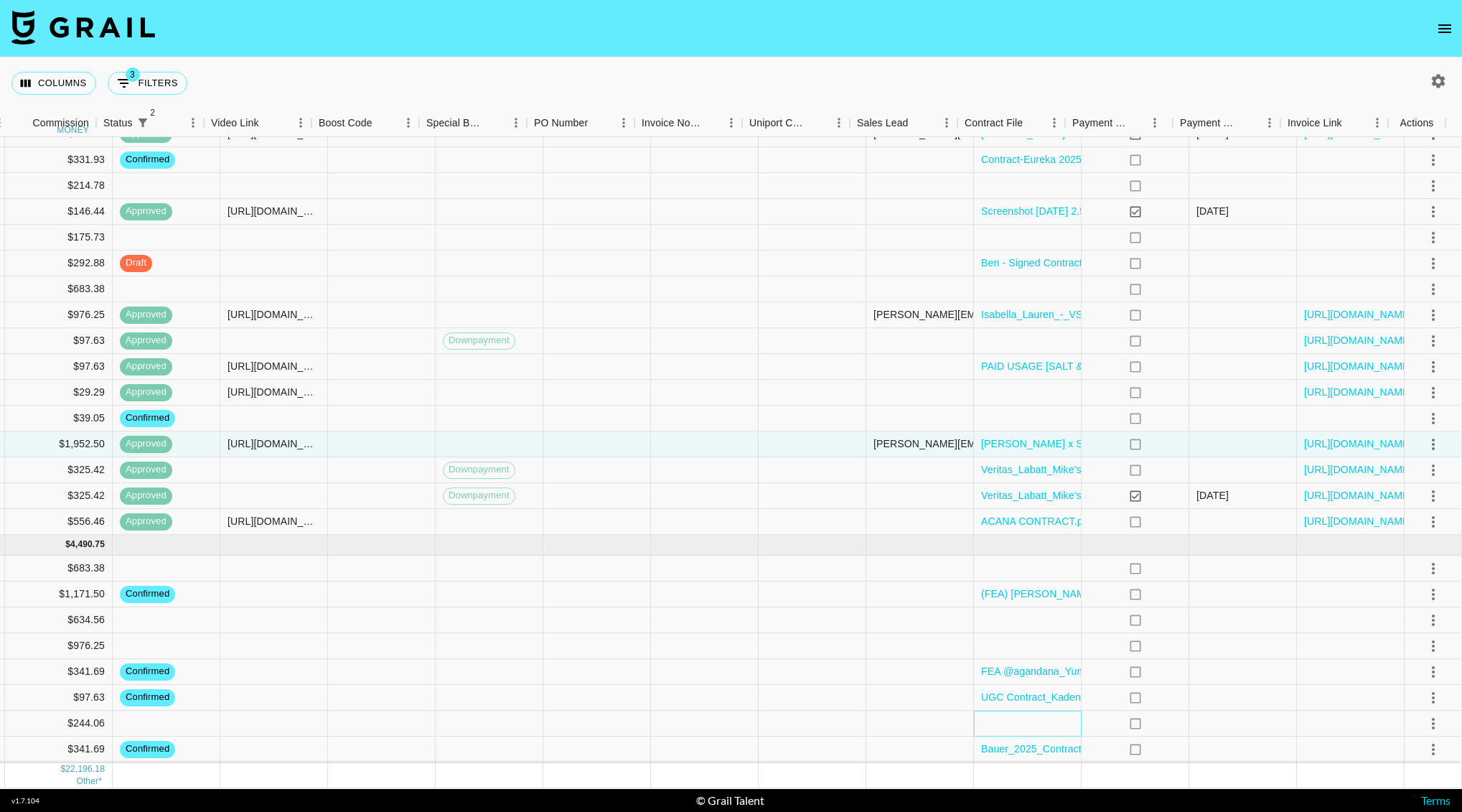
click at [994, 710] on div at bounding box center [1028, 723] width 108 height 26
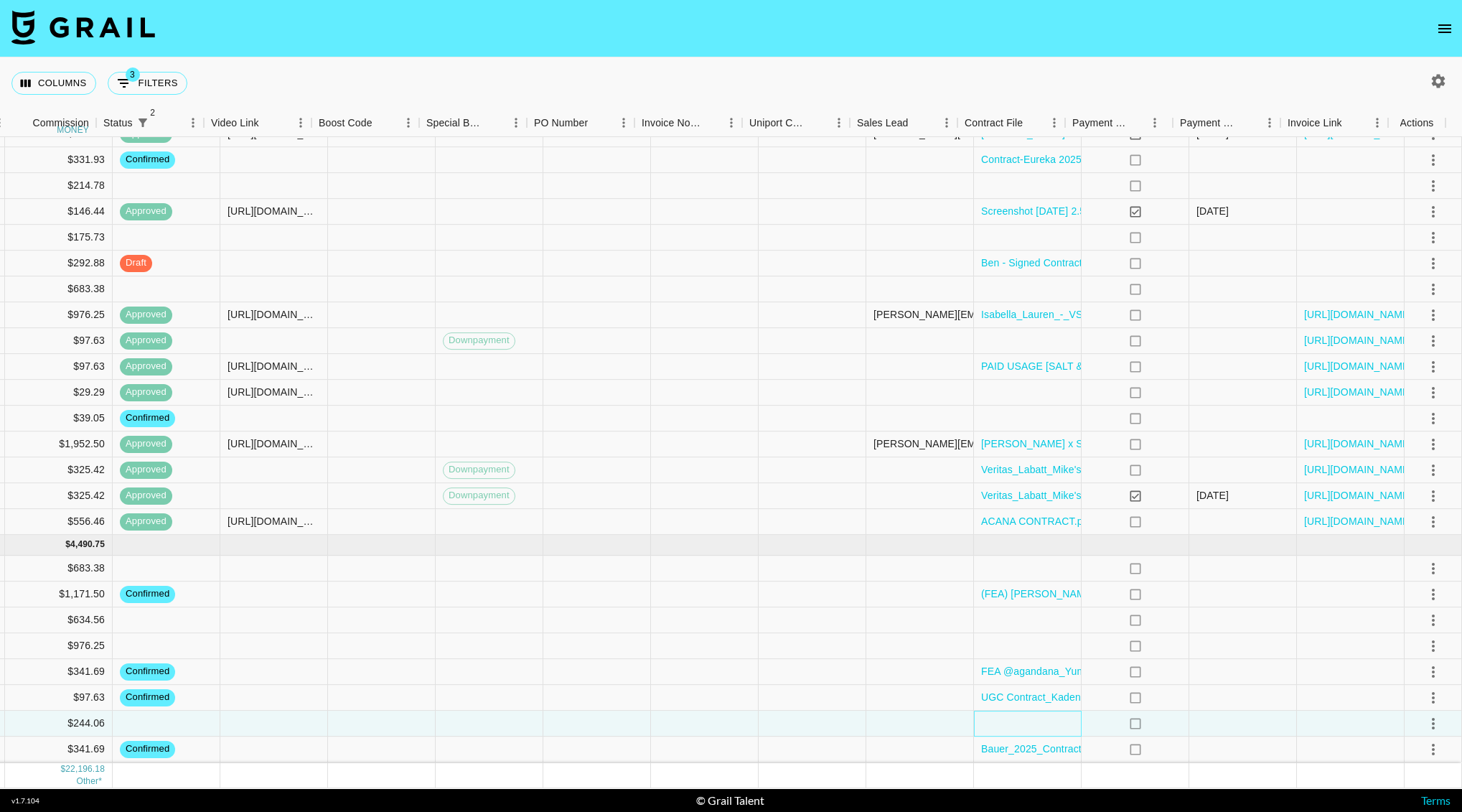
click at [994, 710] on div at bounding box center [1028, 723] width 108 height 26
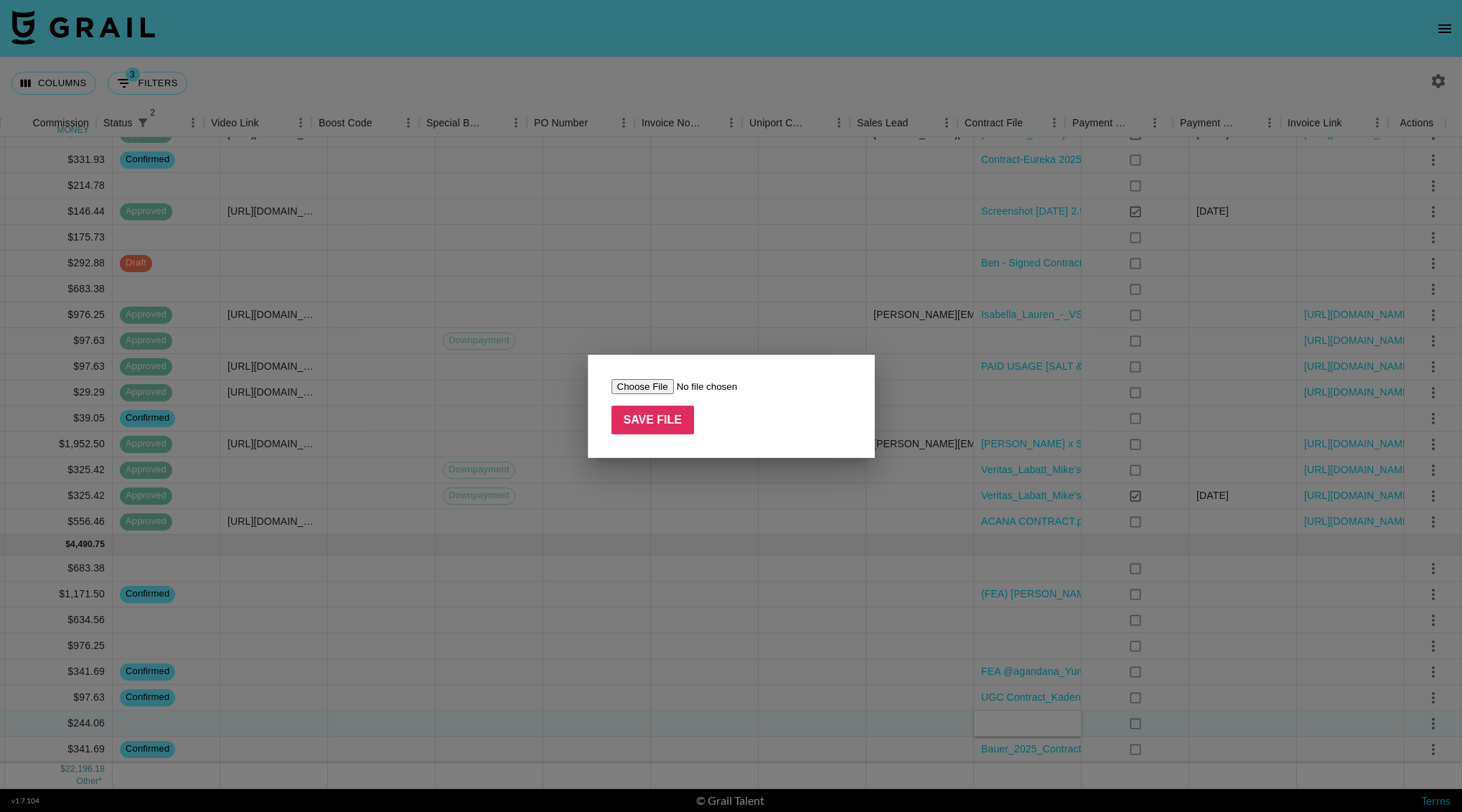
type input "C:\fakepath\【Insta360】Please_sign：USD-2500NK202509260341-.pdf"
click at [644, 411] on input "Save File" at bounding box center [653, 419] width 84 height 29
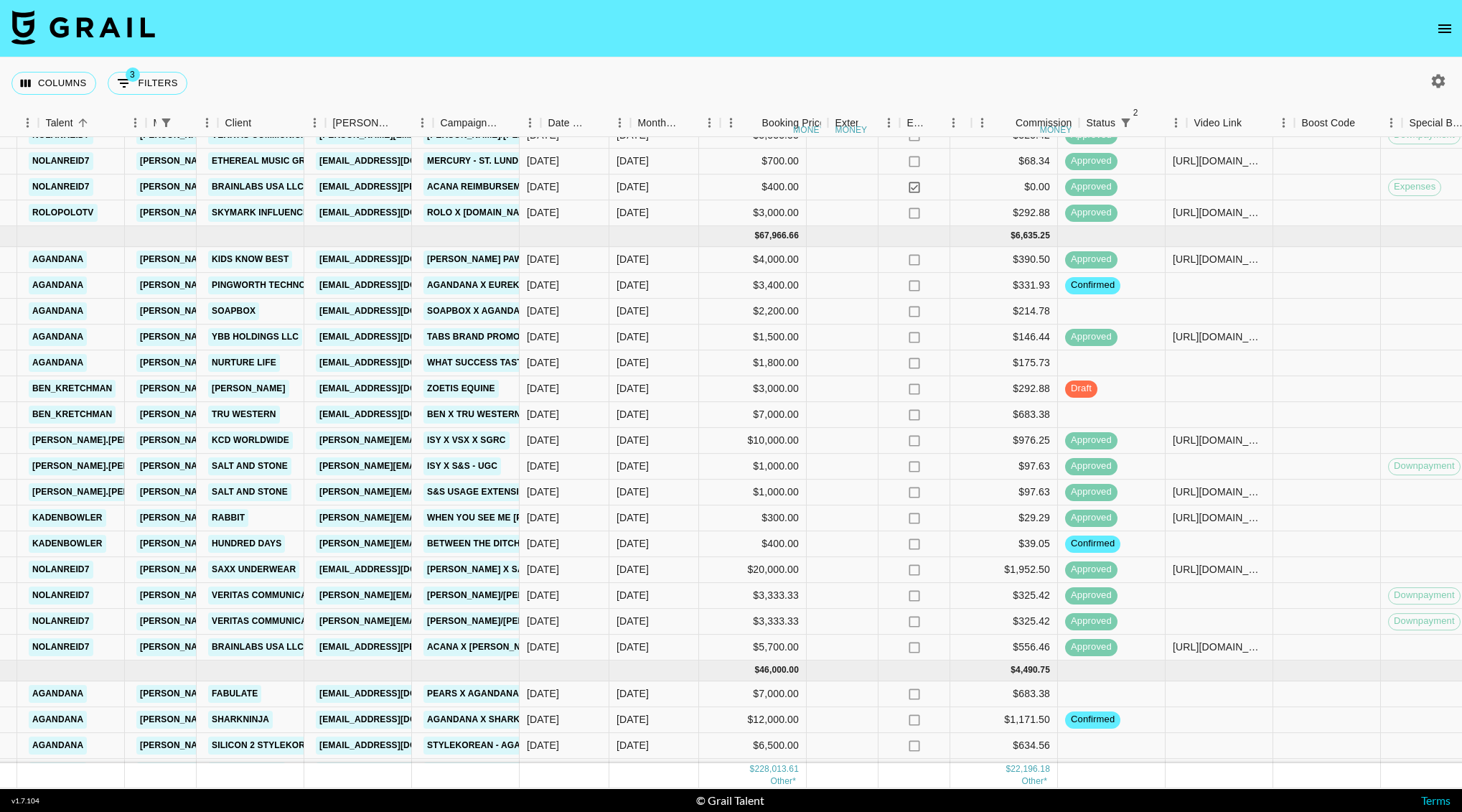
scroll to position [862, 233]
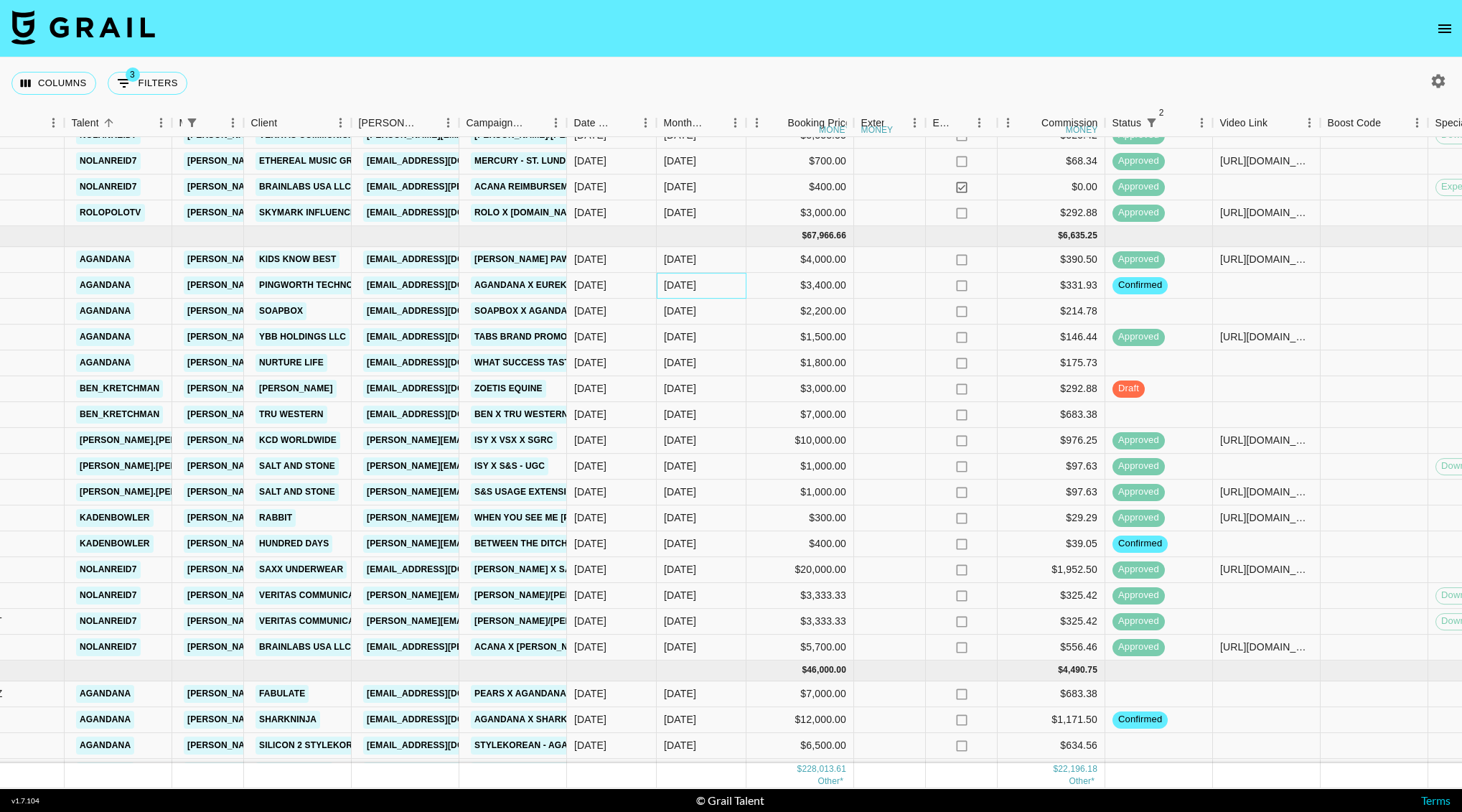
click at [683, 286] on div "[DATE]" at bounding box center [680, 285] width 33 height 14
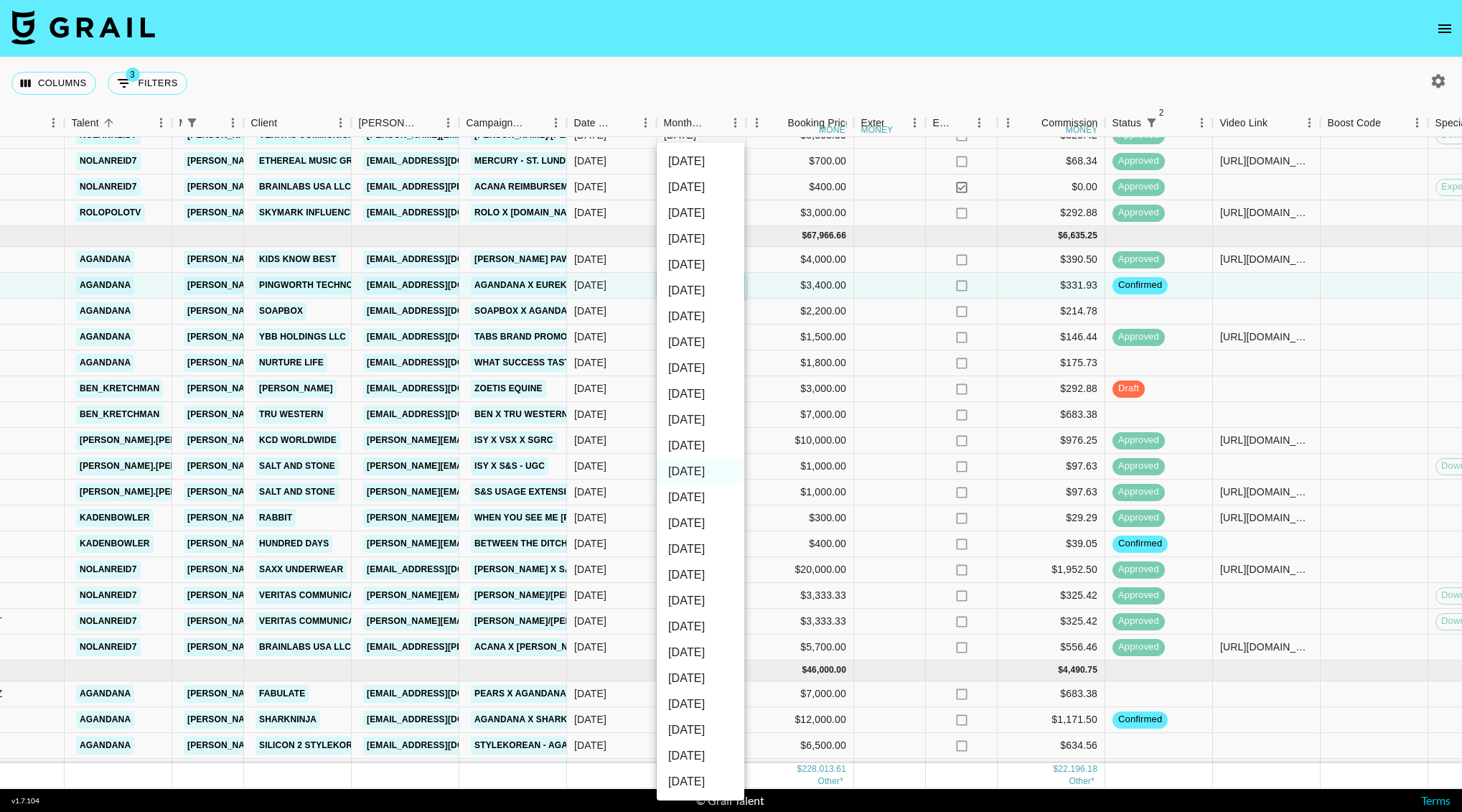
click at [696, 442] on li "[DATE]" at bounding box center [700, 445] width 88 height 26
type input "[DATE]"
click at [890, 320] on div at bounding box center [890, 311] width 72 height 26
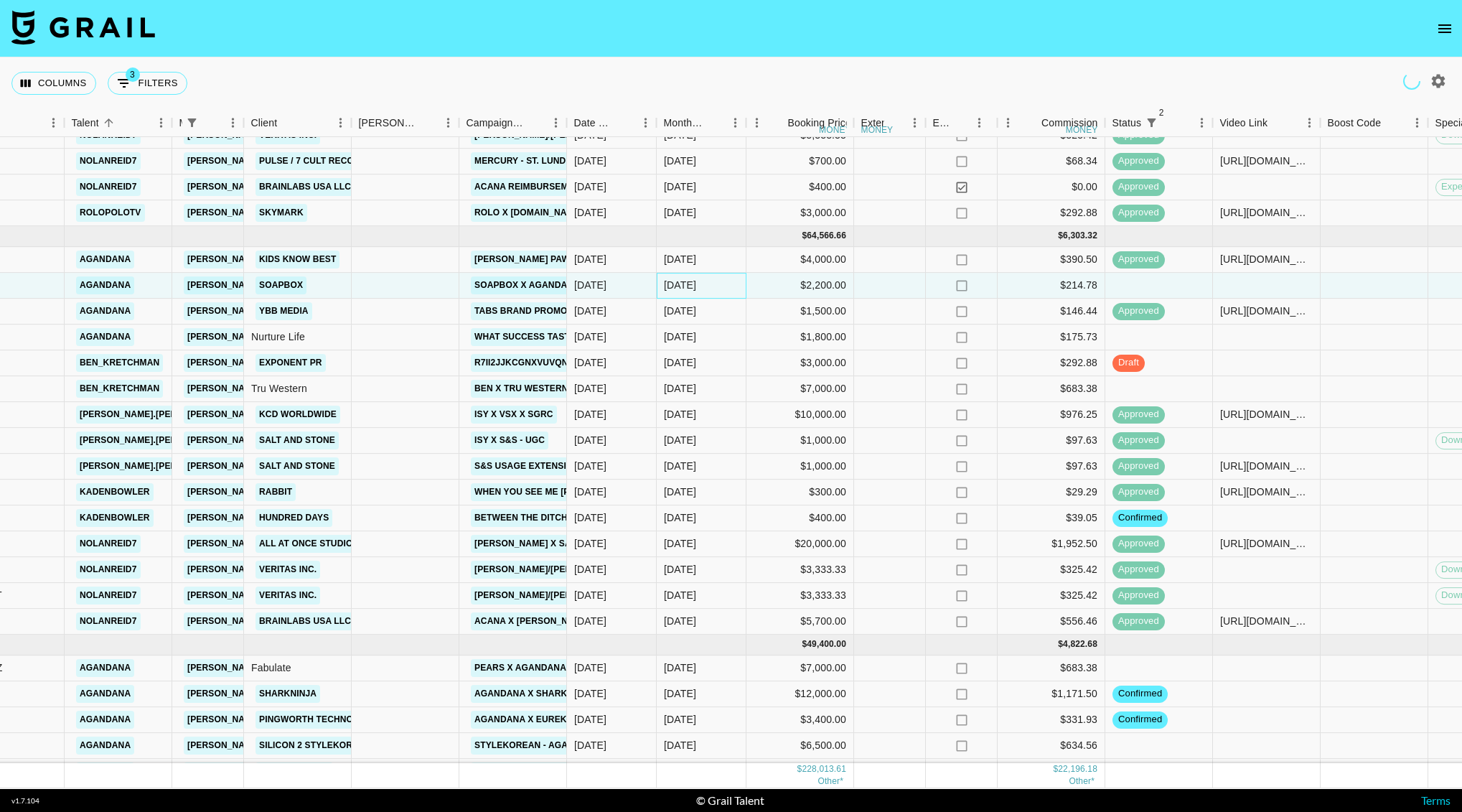
click at [688, 281] on div "[DATE]" at bounding box center [680, 285] width 33 height 14
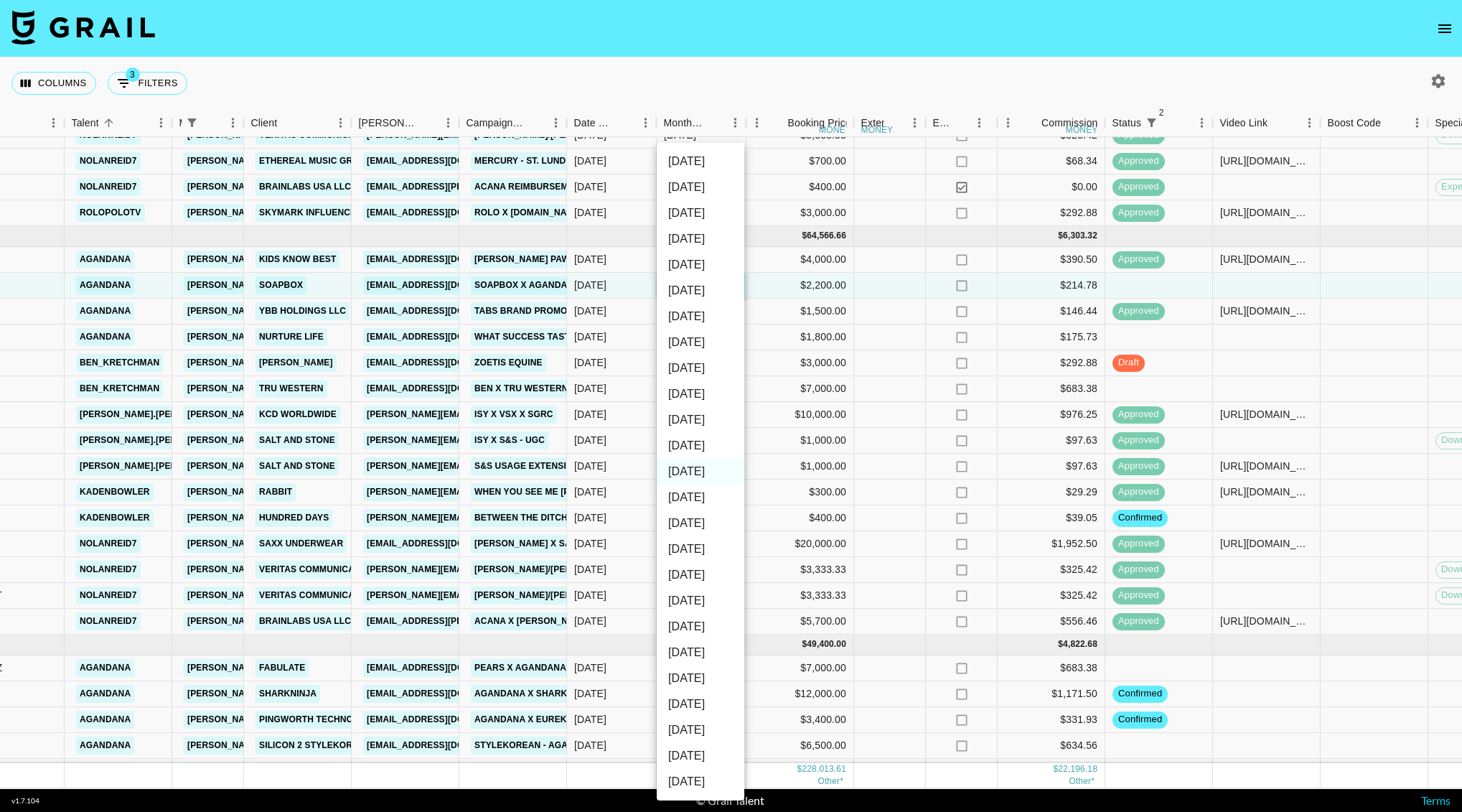
click at [697, 438] on li "[DATE]" at bounding box center [700, 445] width 88 height 26
type input "[DATE]"
click at [888, 343] on div at bounding box center [890, 337] width 72 height 26
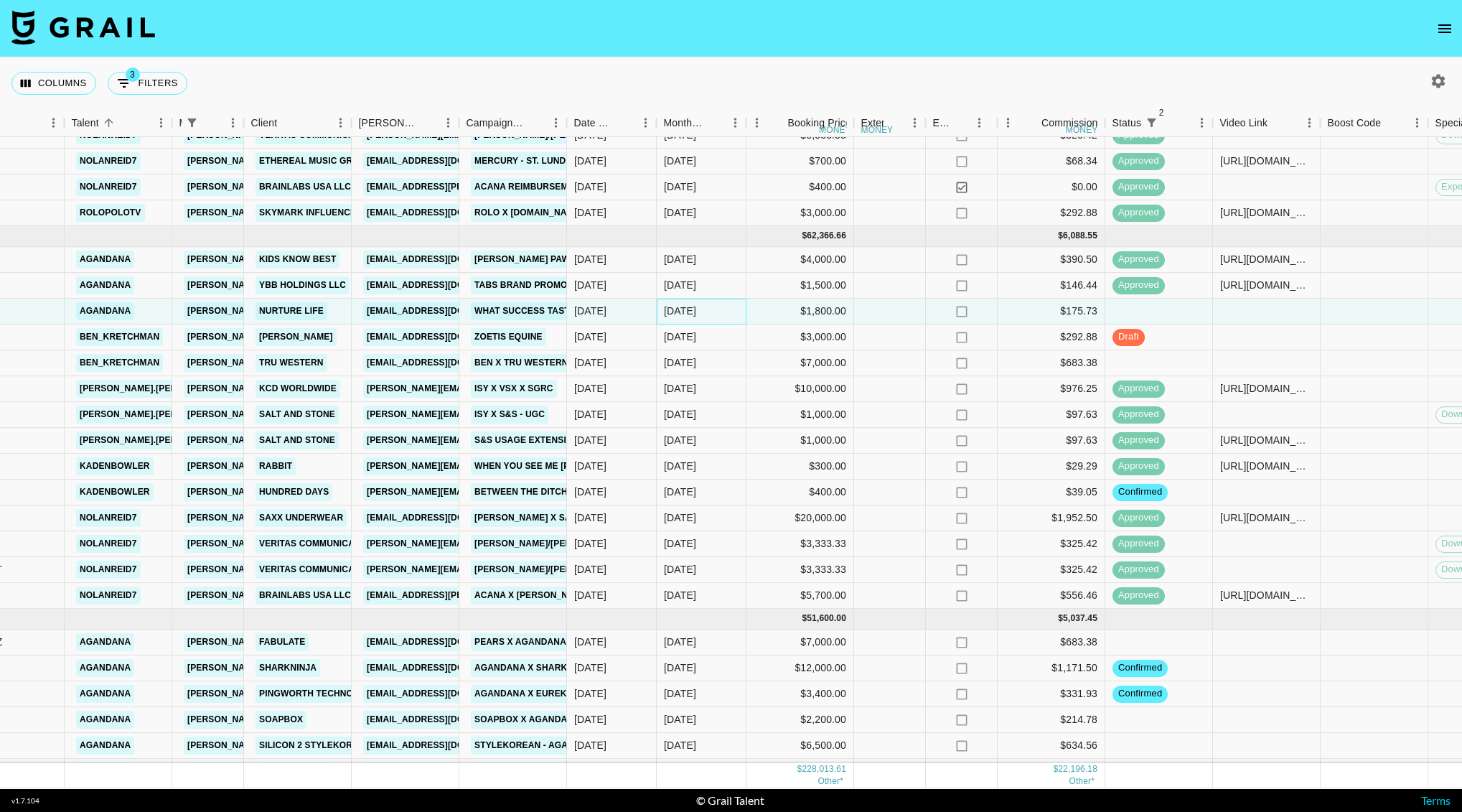
click at [687, 312] on div "[DATE]" at bounding box center [680, 311] width 33 height 14
click at [706, 440] on li "[DATE]" at bounding box center [700, 445] width 88 height 26
type input "[DATE]"
click at [893, 332] on div at bounding box center [890, 337] width 72 height 26
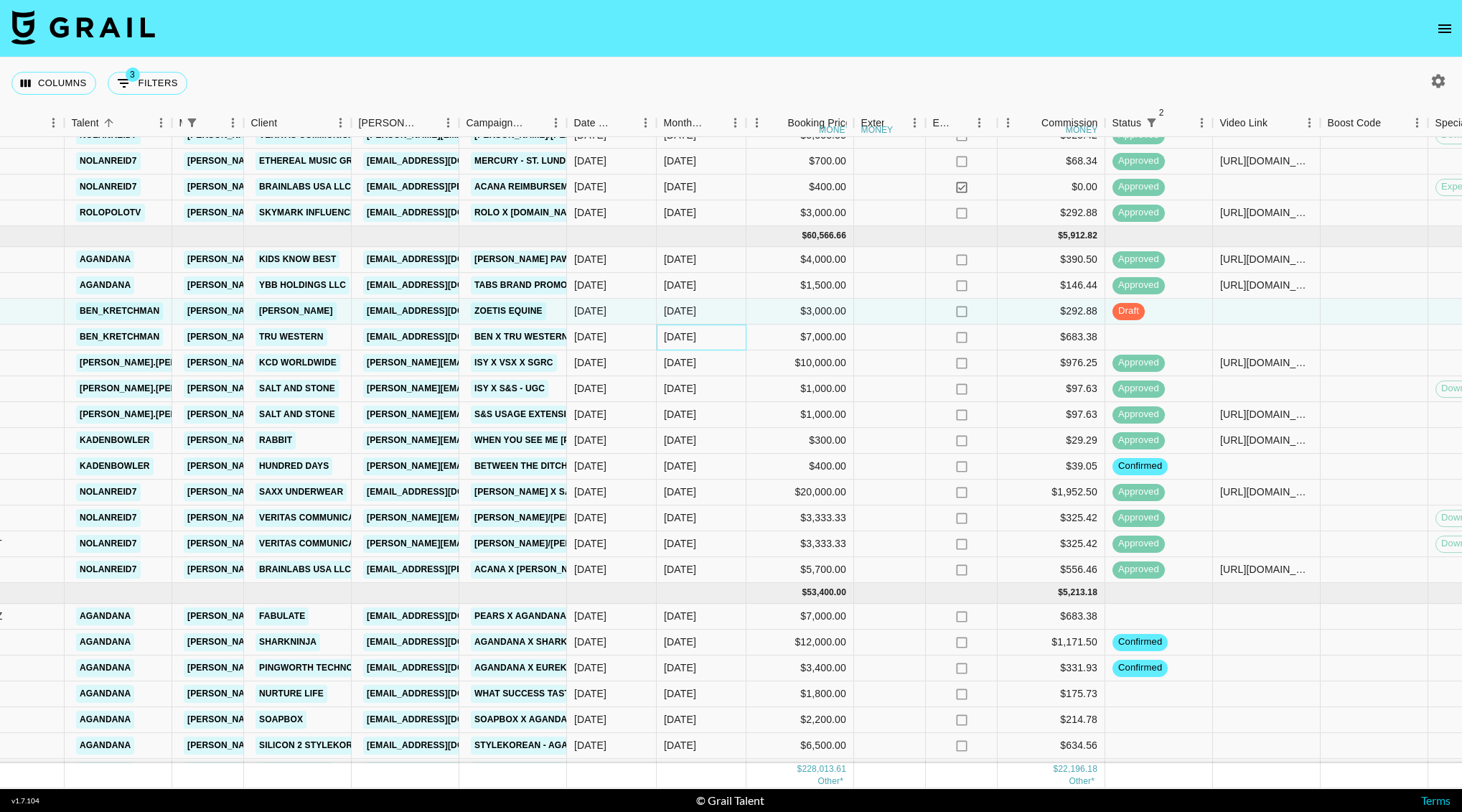
click at [675, 337] on div "[DATE]" at bounding box center [680, 337] width 33 height 14
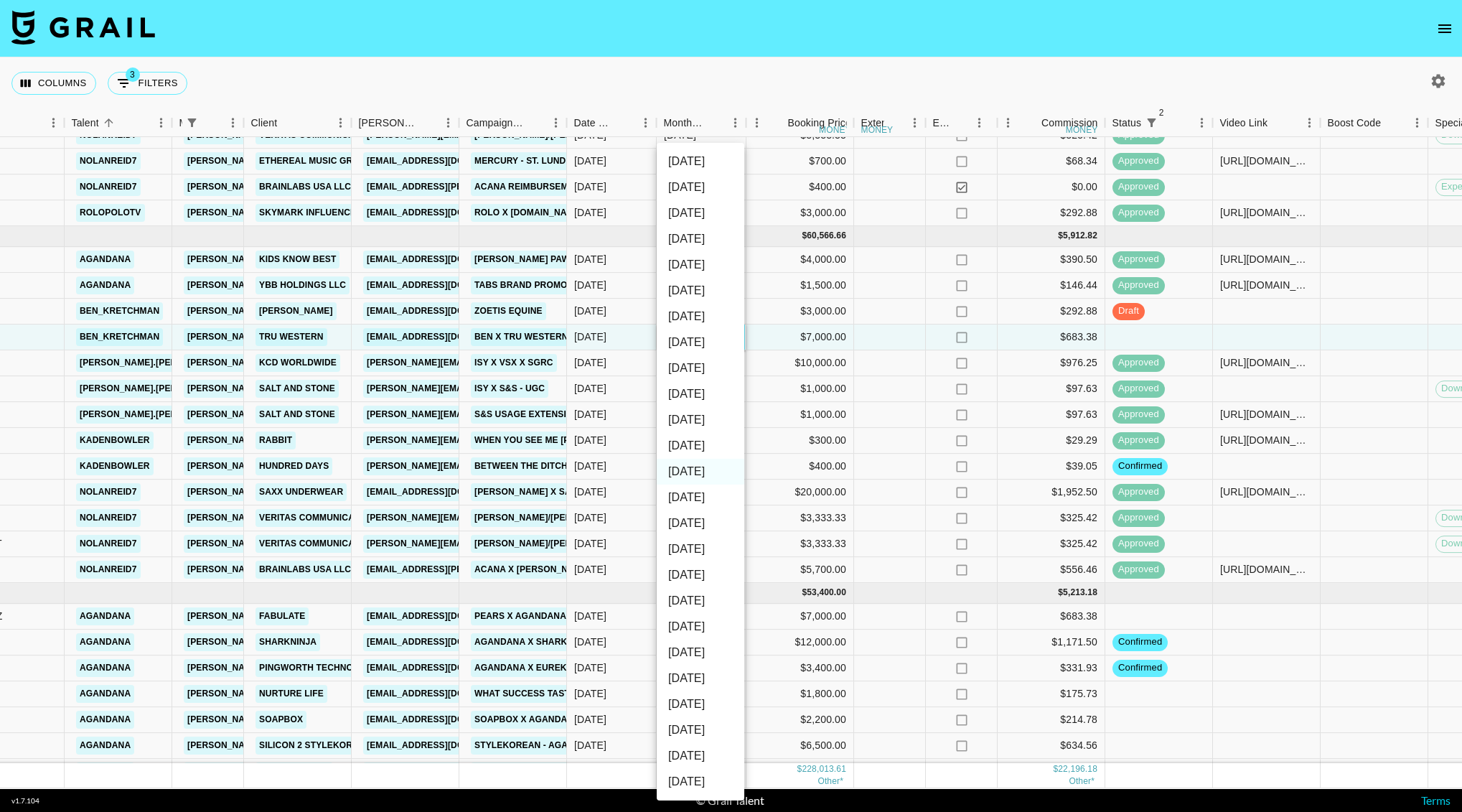
click at [702, 447] on li "[DATE]" at bounding box center [700, 445] width 88 height 26
type input "[DATE]"
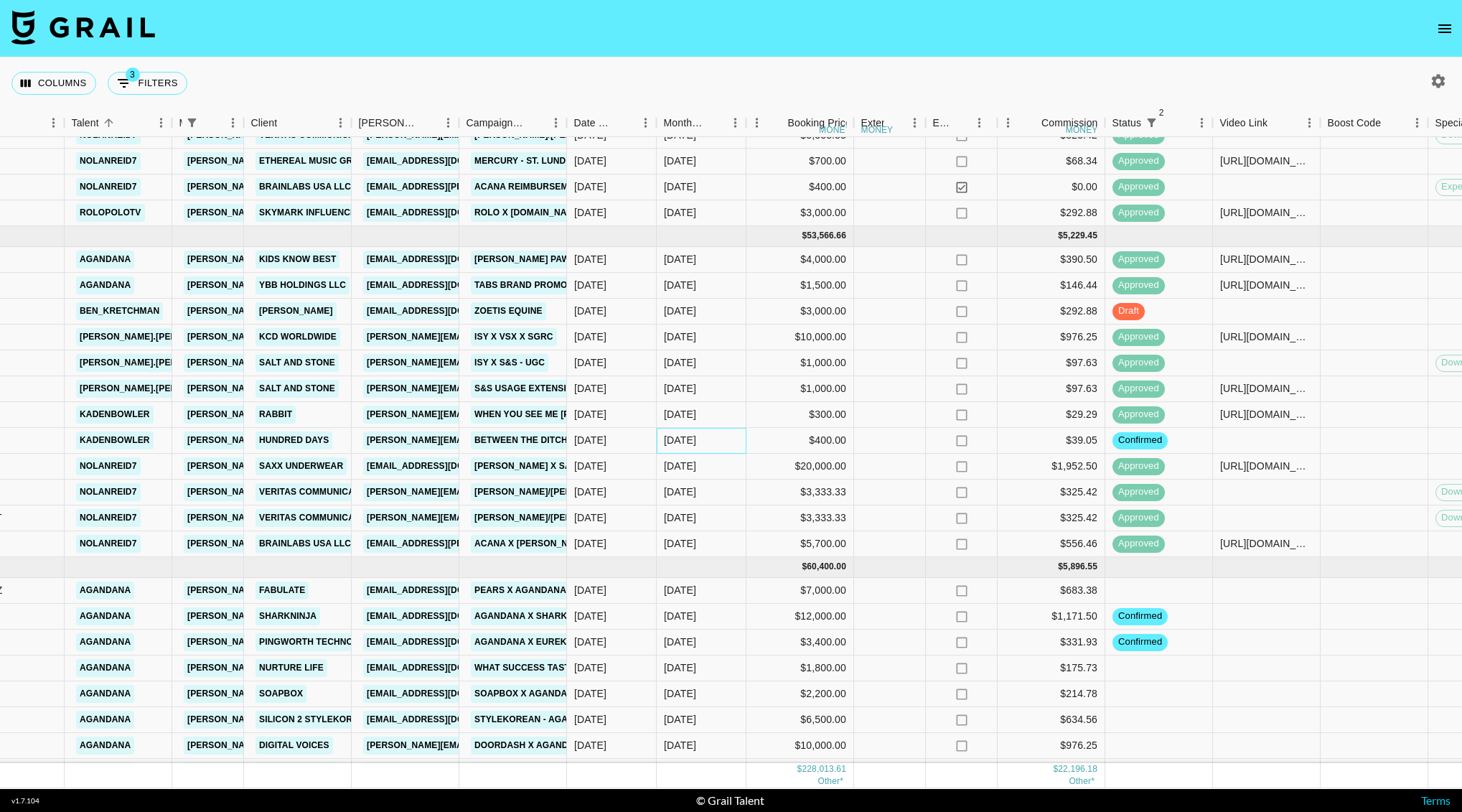
click at [678, 443] on div "[DATE]" at bounding box center [680, 441] width 33 height 14
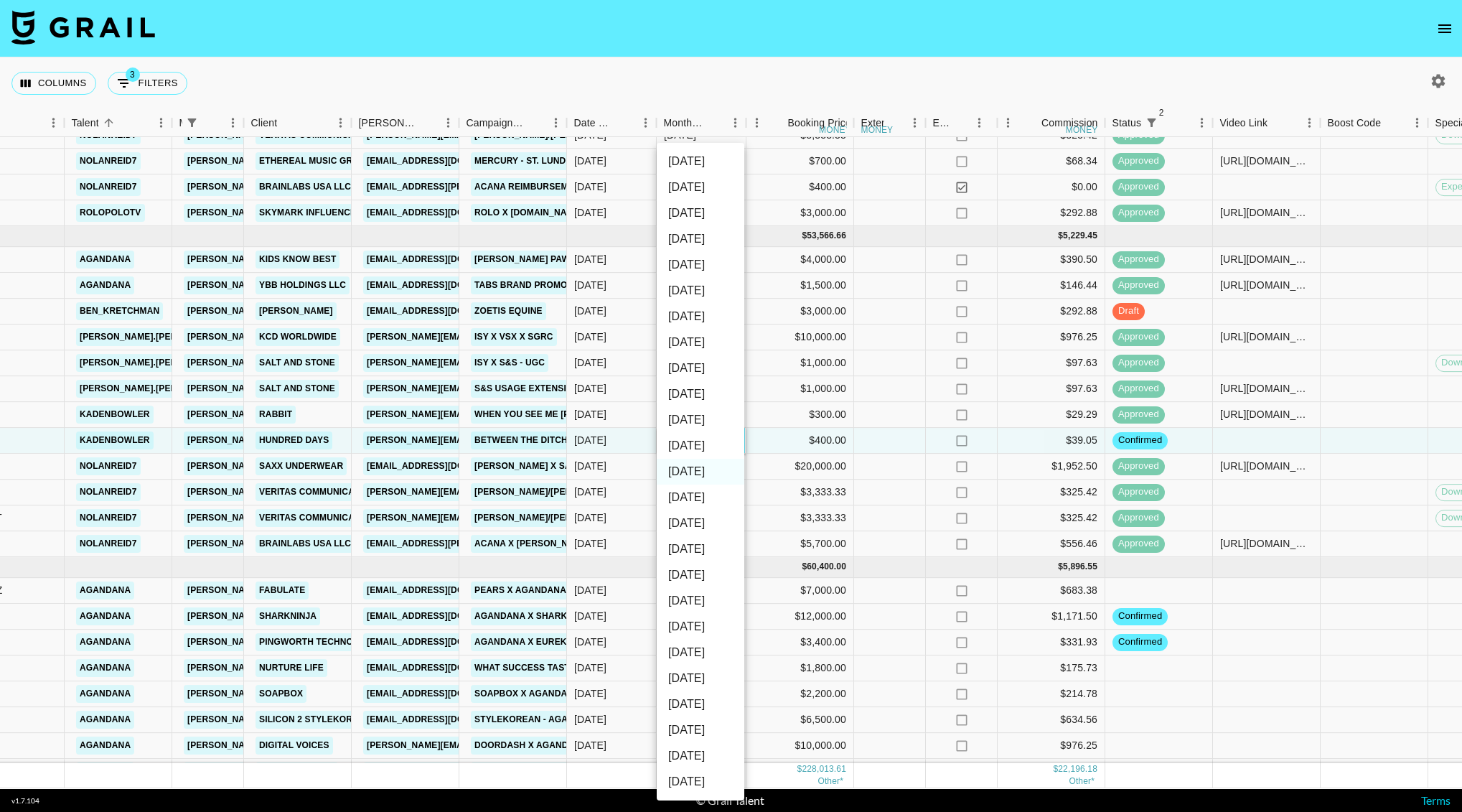
click at [719, 449] on li "[DATE]" at bounding box center [700, 445] width 88 height 26
type input "[DATE]"
click at [926, 488] on div "no" at bounding box center [962, 492] width 72 height 26
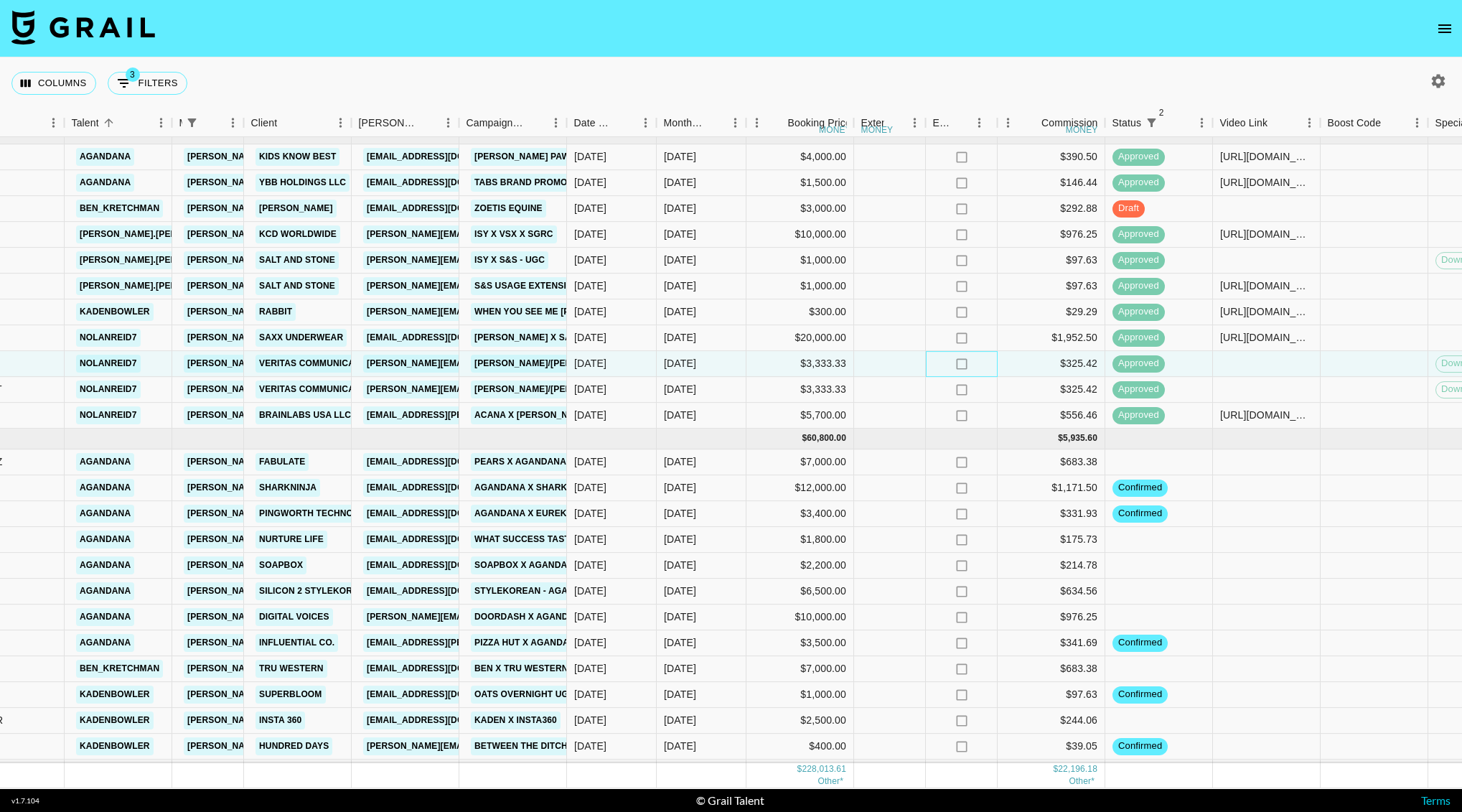
scroll to position [918, 233]
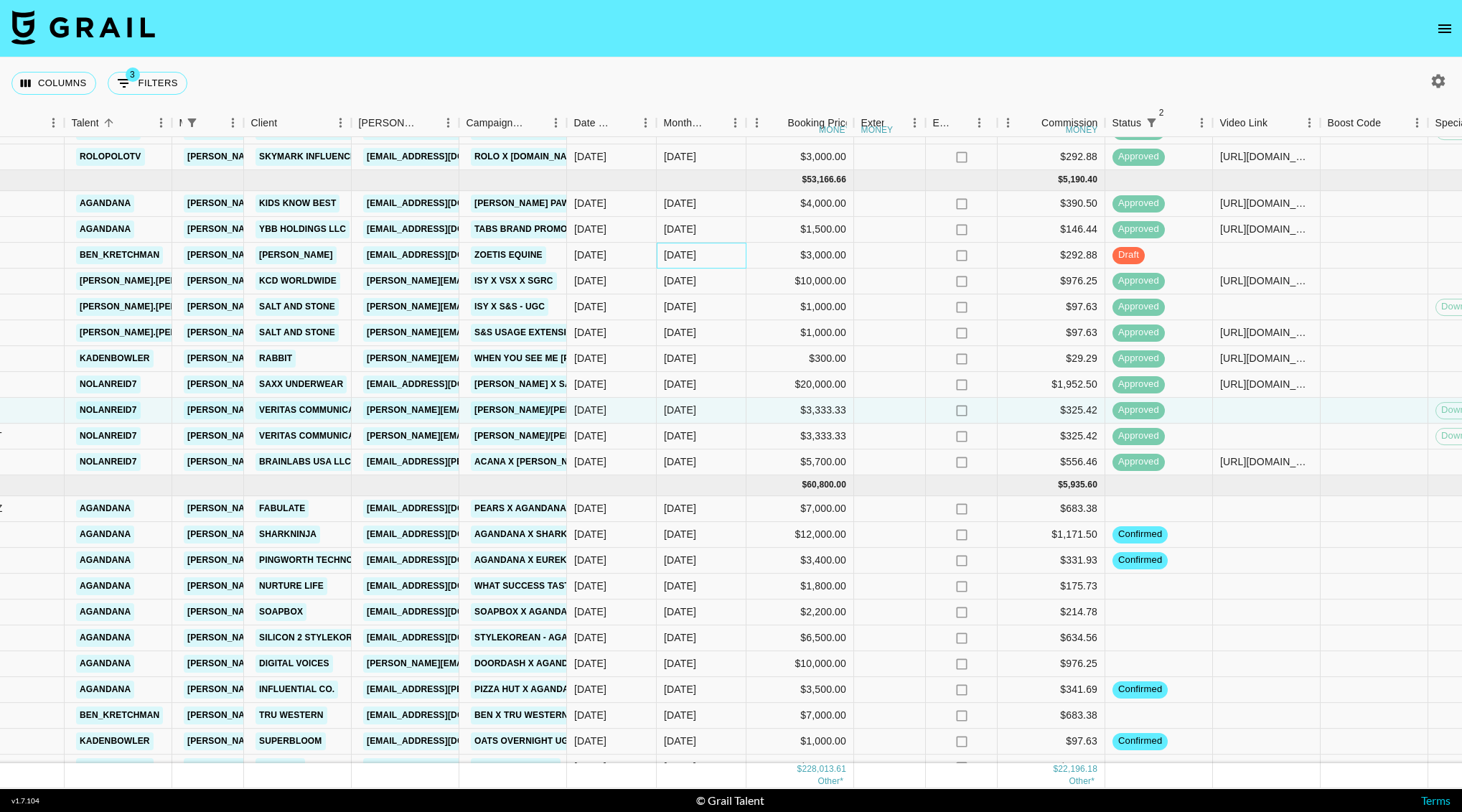
click at [672, 250] on div "[DATE]" at bounding box center [680, 255] width 33 height 14
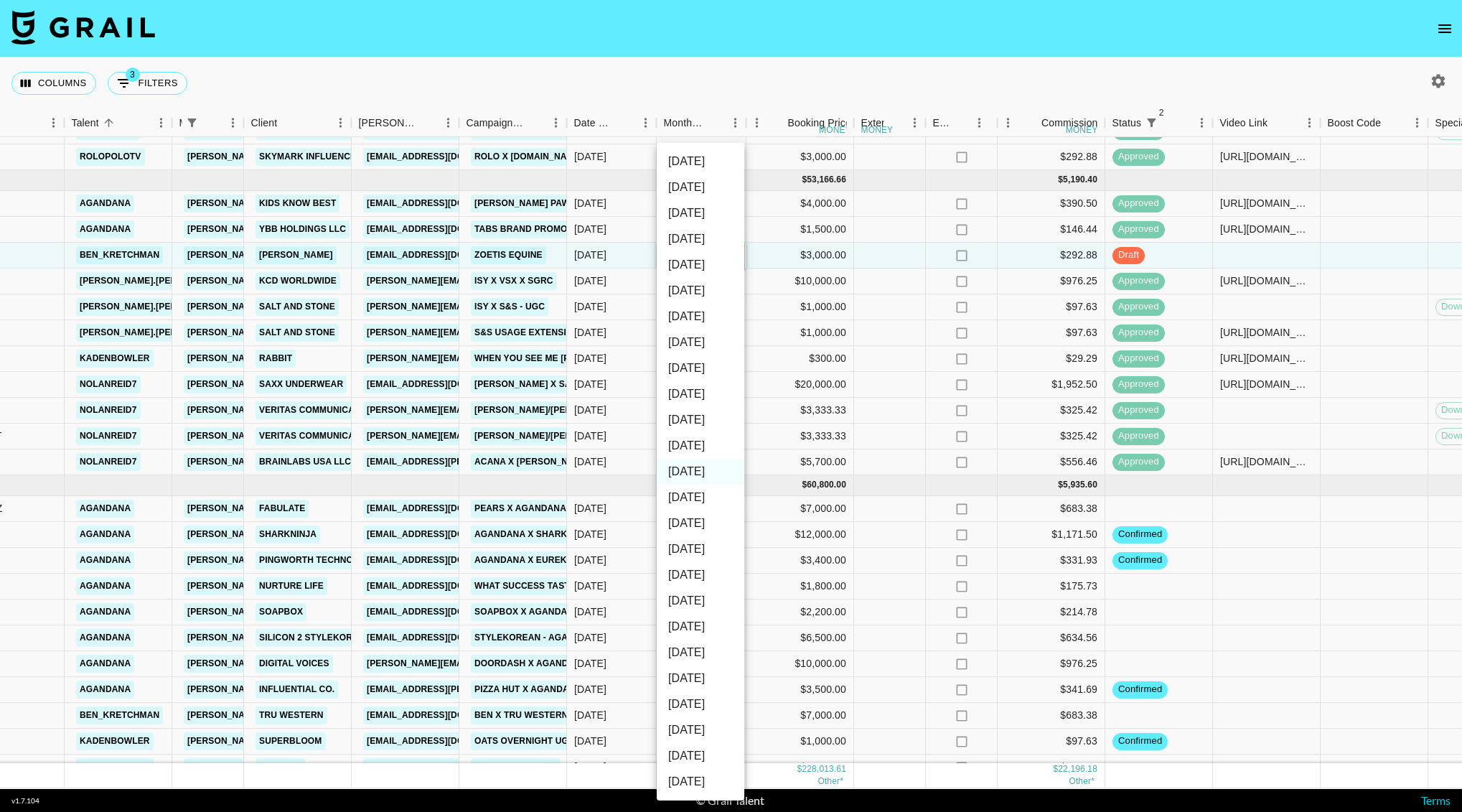
click at [698, 447] on li "[DATE]" at bounding box center [700, 445] width 88 height 26
type input "[DATE]"
click at [914, 366] on div at bounding box center [890, 359] width 72 height 26
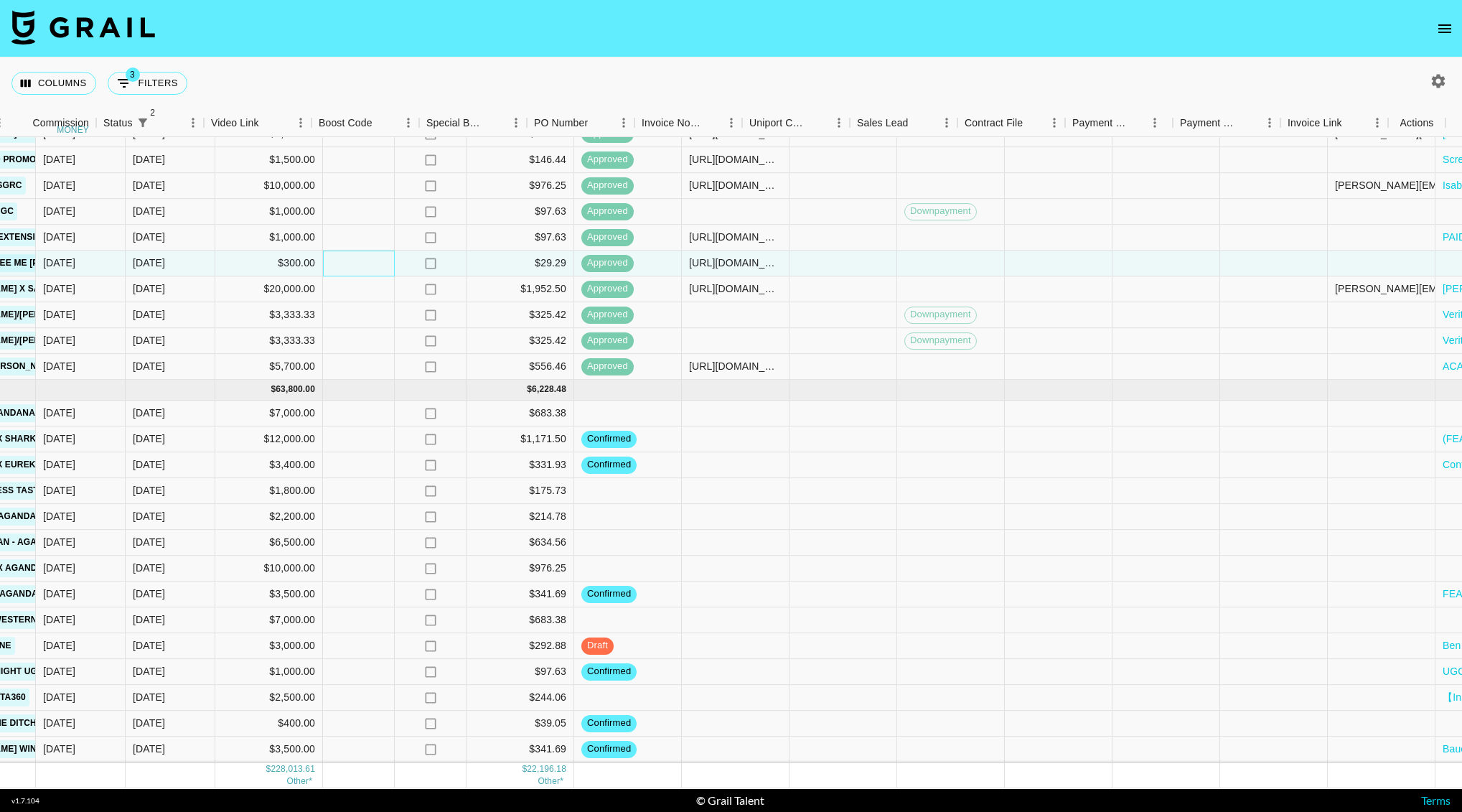
scroll to position [1003, 1243]
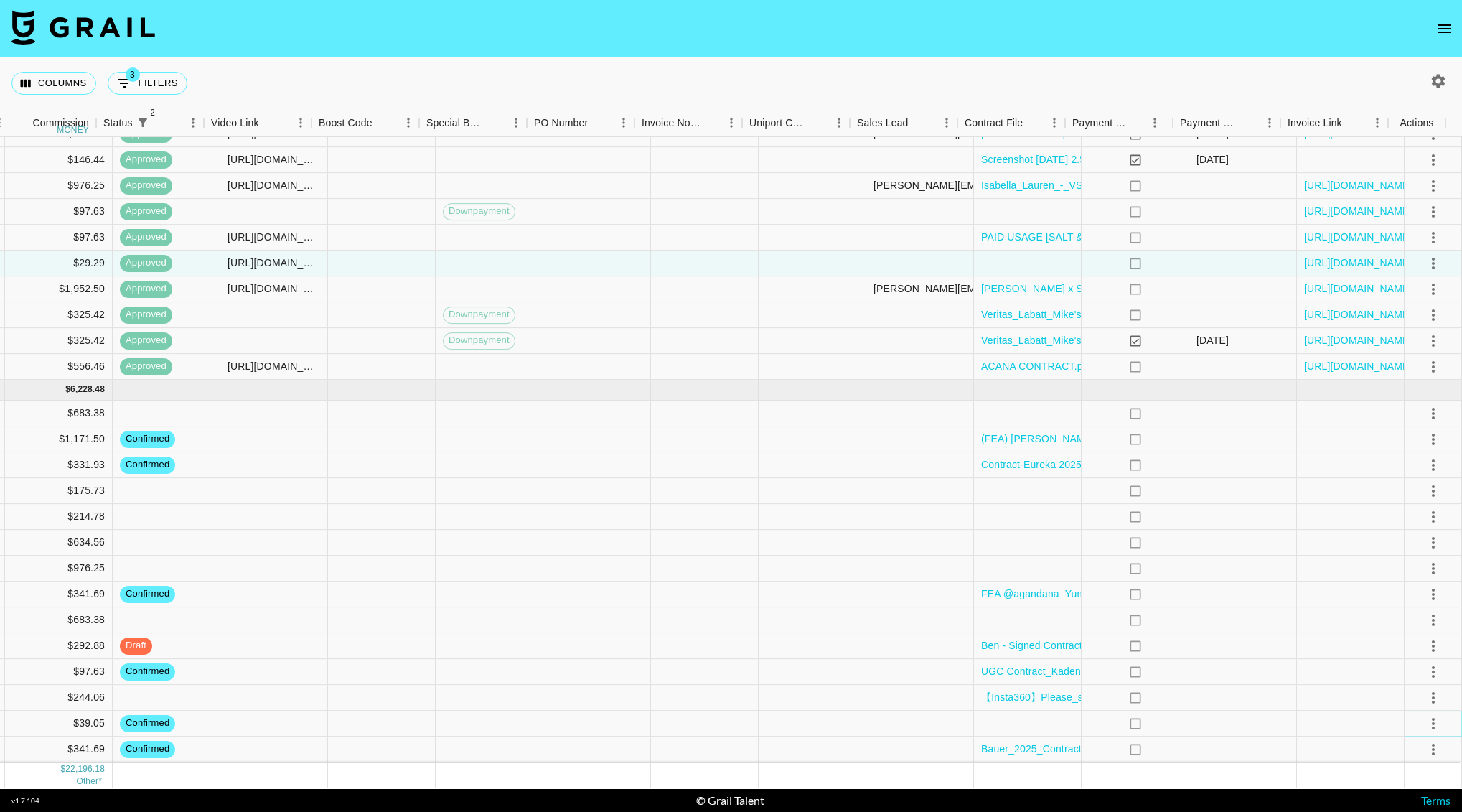
click at [1432, 718] on icon "select merge strategy" at bounding box center [1433, 723] width 3 height 12
click at [1404, 630] on li "Draft Created" at bounding box center [1415, 624] width 93 height 26
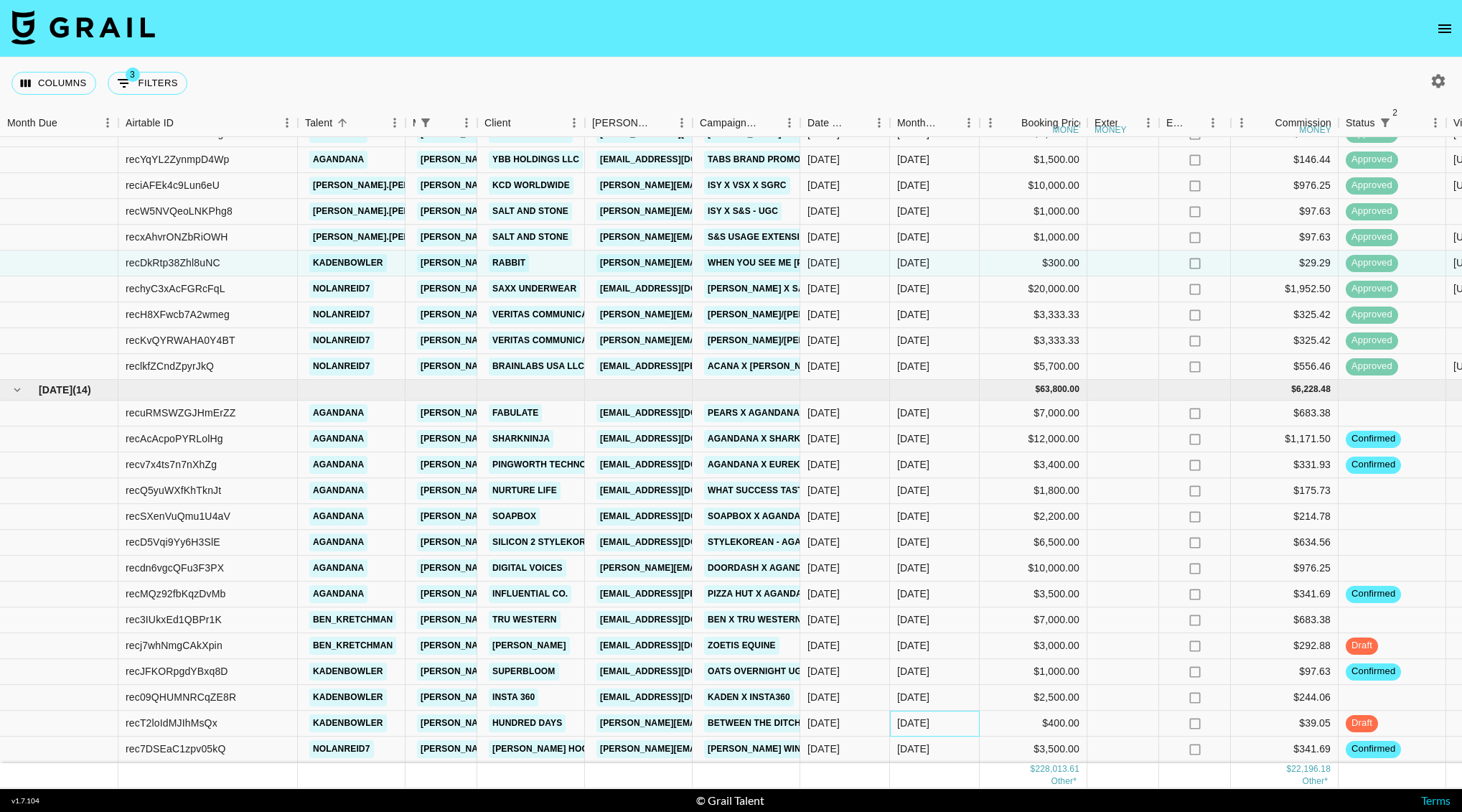
click at [922, 716] on div "[DATE]" at bounding box center [913, 723] width 33 height 14
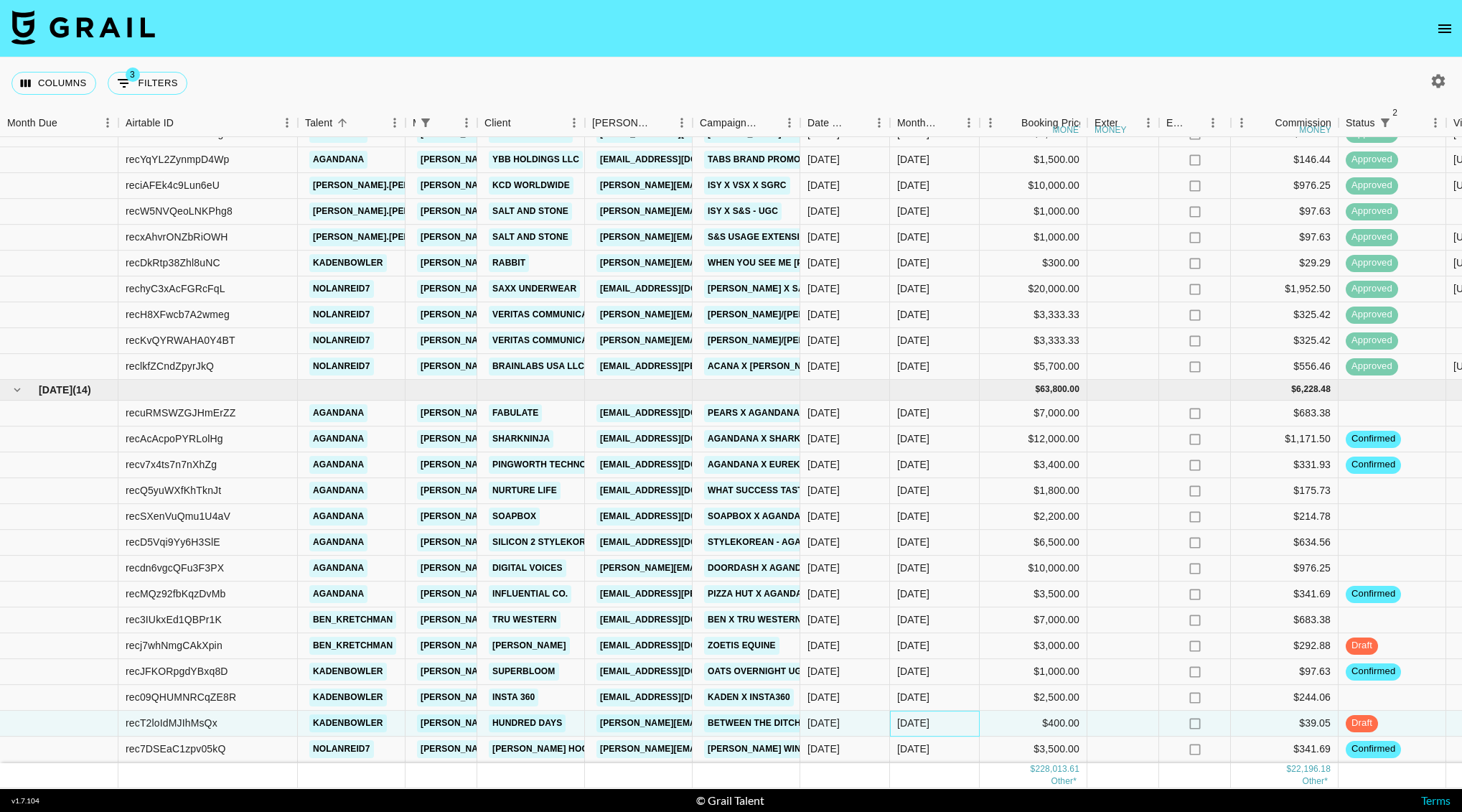
click at [922, 716] on div "[DATE]" at bounding box center [913, 723] width 33 height 14
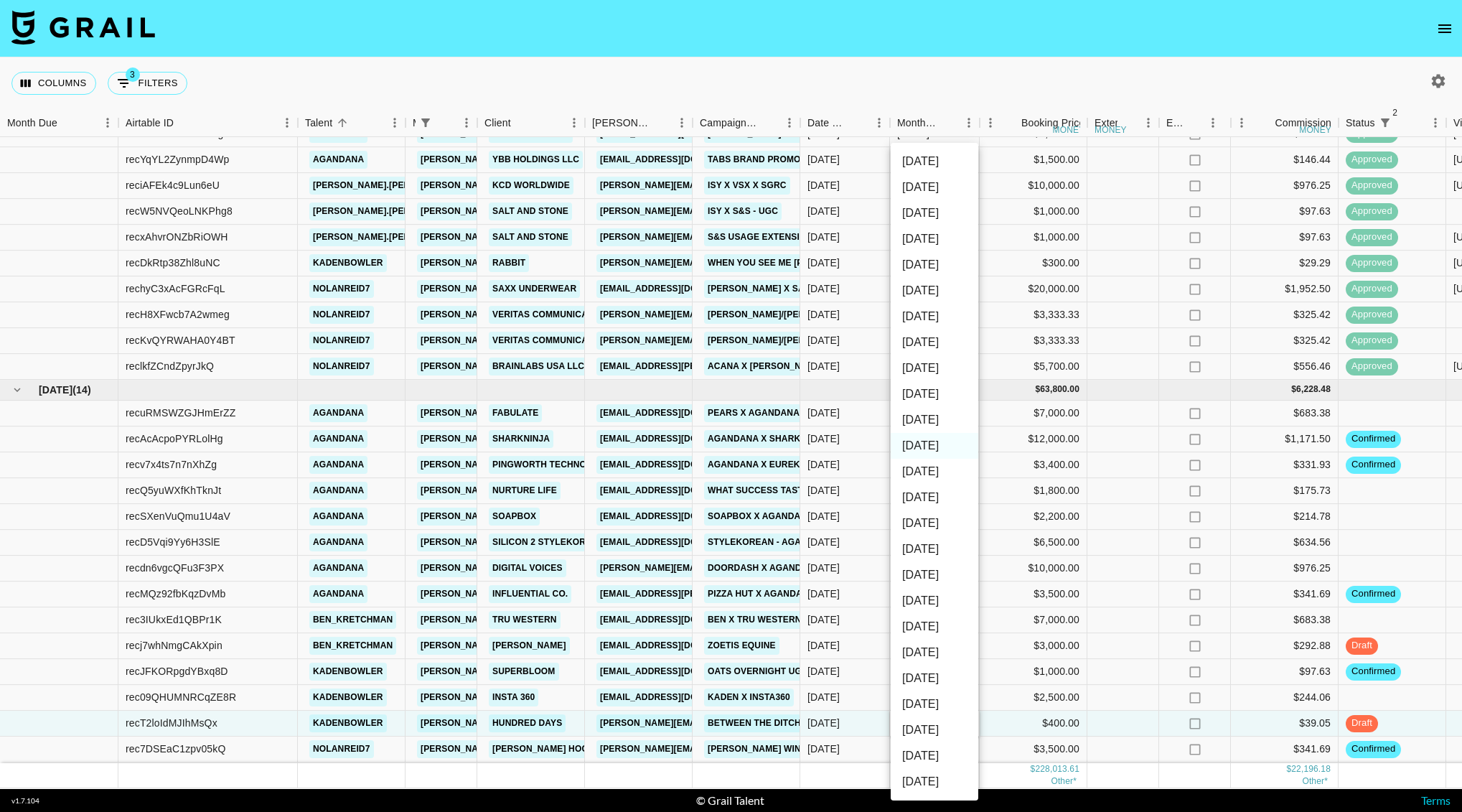
click at [936, 473] on li "[DATE]" at bounding box center [935, 471] width 88 height 26
type input "[DATE]"
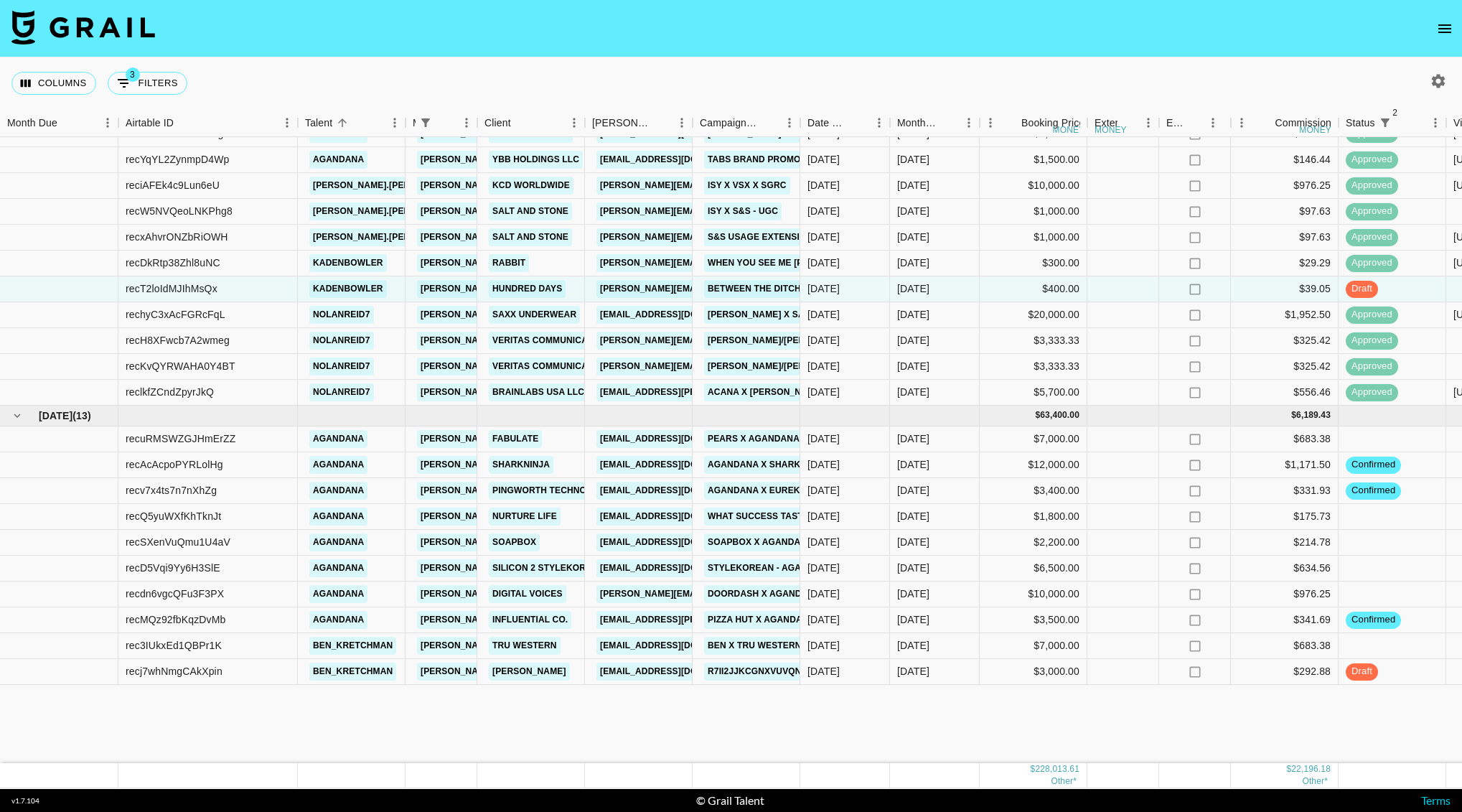
scroll to position [816, 0]
